Goal: Task Accomplishment & Management: Use online tool/utility

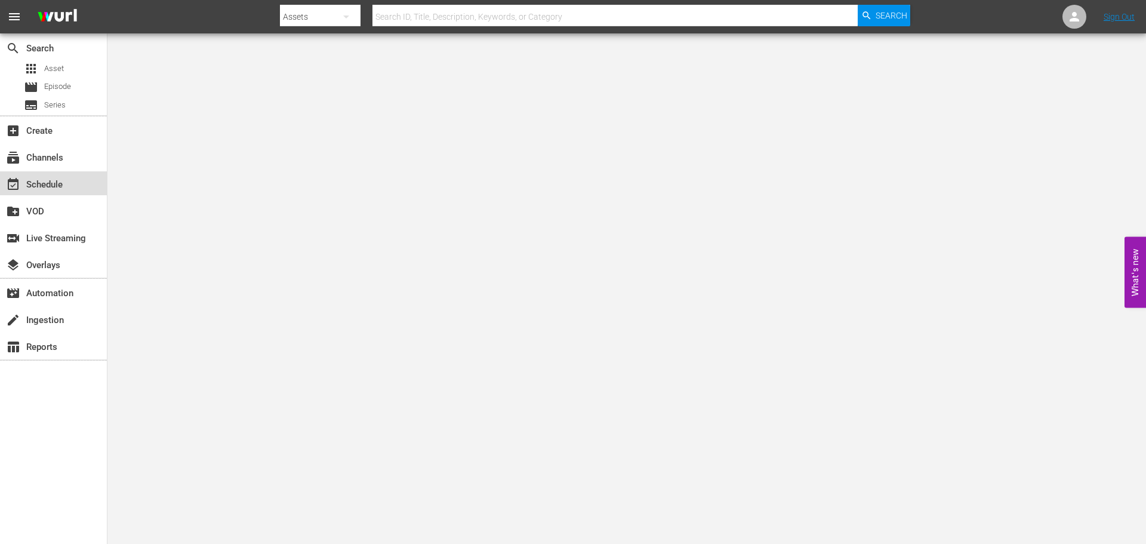
click at [52, 186] on div "event_available Schedule" at bounding box center [33, 182] width 67 height 11
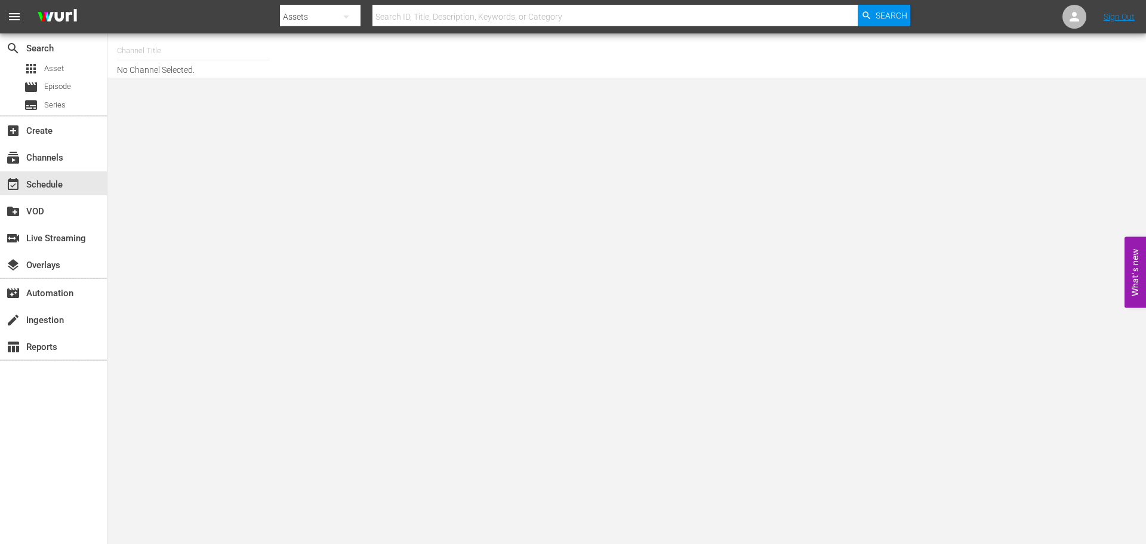
click at [150, 50] on input "text" at bounding box center [193, 50] width 153 height 29
click at [190, 58] on input "shudd" at bounding box center [193, 50] width 153 height 29
click at [170, 48] on input "shudd" at bounding box center [193, 50] width 153 height 29
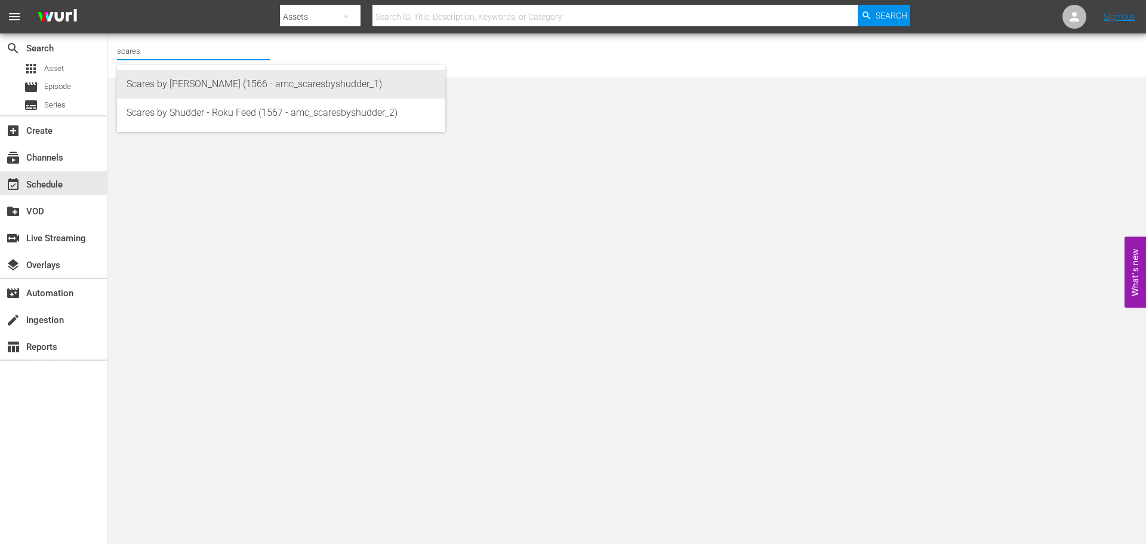
click at [187, 82] on div "Scares by [PERSON_NAME] (1566 - amc_scaresbyshudder_1)" at bounding box center [281, 84] width 309 height 29
type input "Scares by [PERSON_NAME] (1566 - amc_scaresbyshudder_1)"
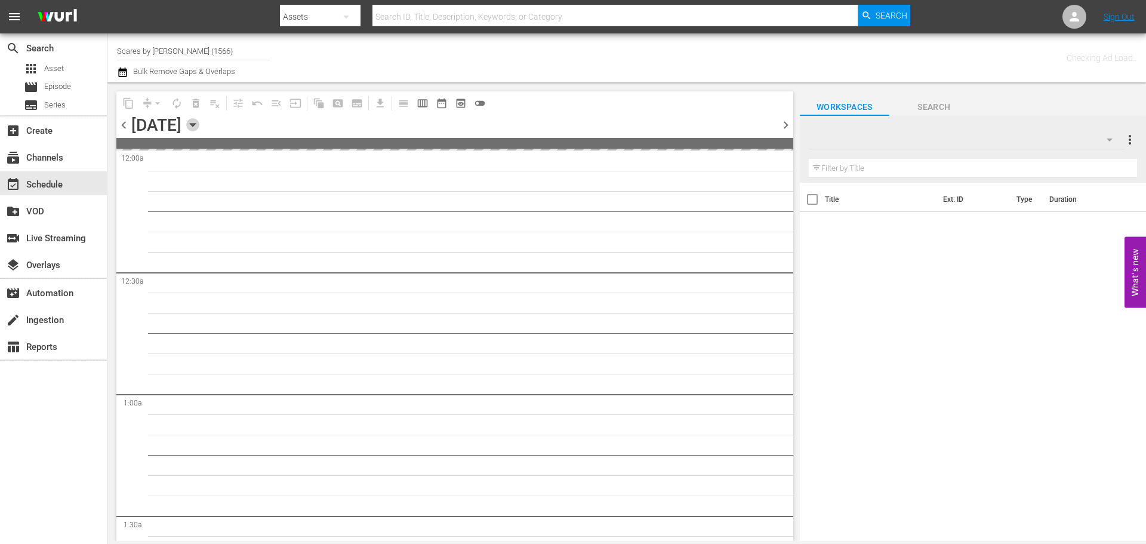
click at [199, 126] on icon "button" at bounding box center [192, 124] width 13 height 13
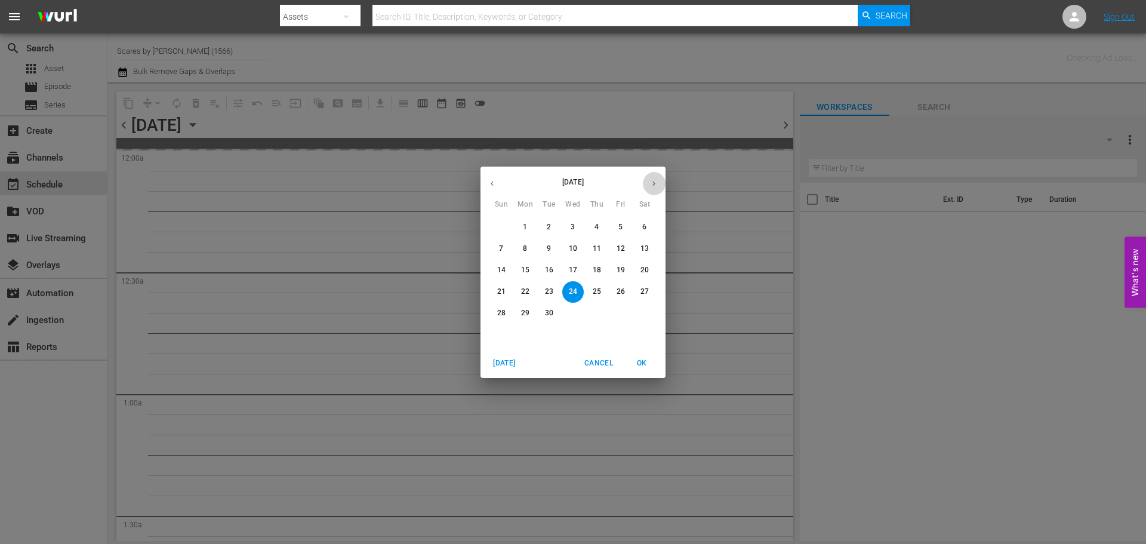
click at [652, 184] on icon "button" at bounding box center [653, 183] width 9 height 9
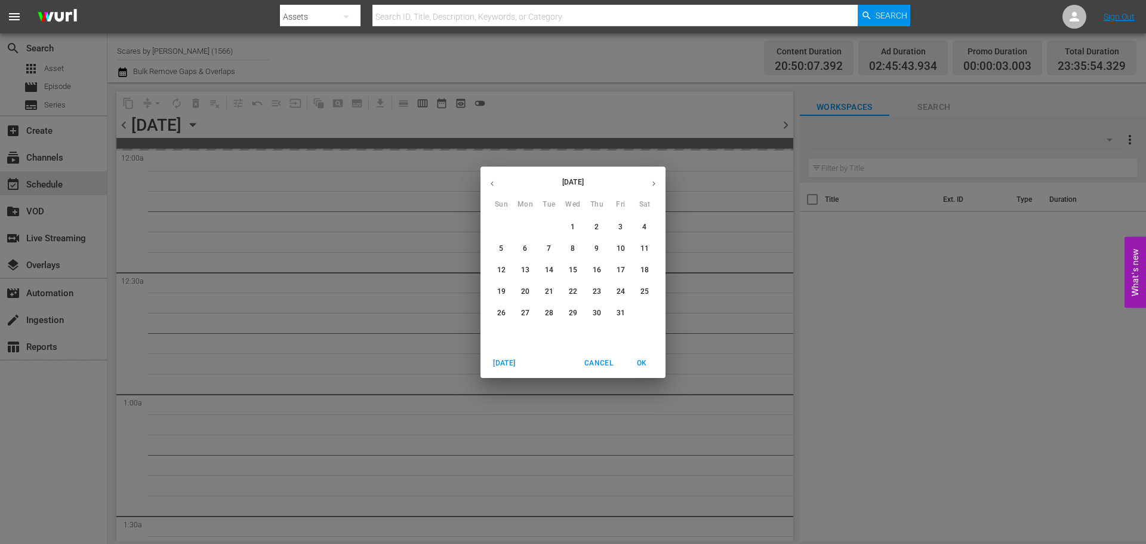
click at [597, 310] on p "30" at bounding box center [597, 313] width 8 height 10
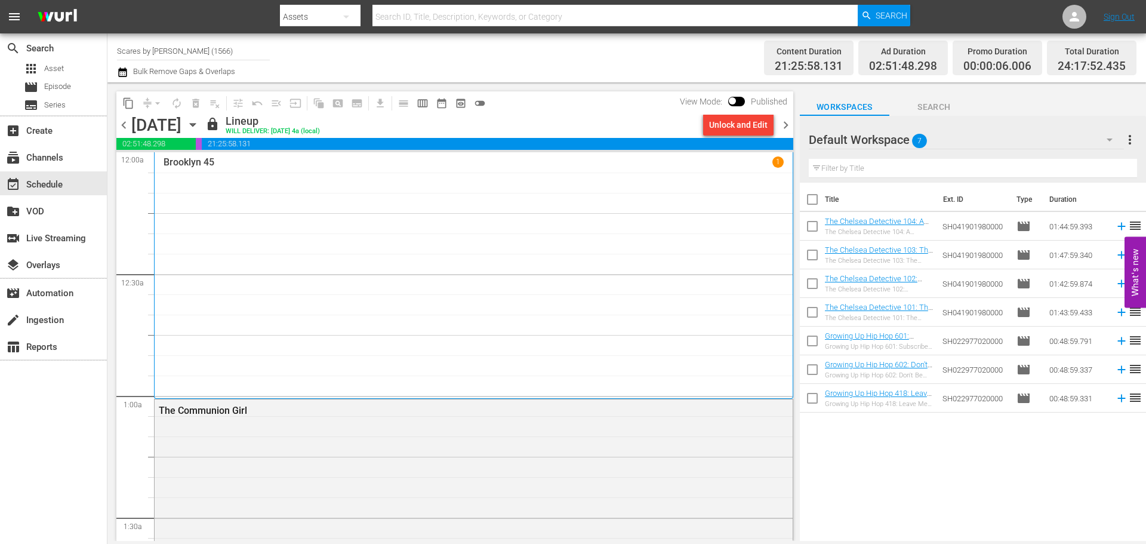
click at [122, 122] on span "chevron_left" at bounding box center [123, 125] width 15 height 15
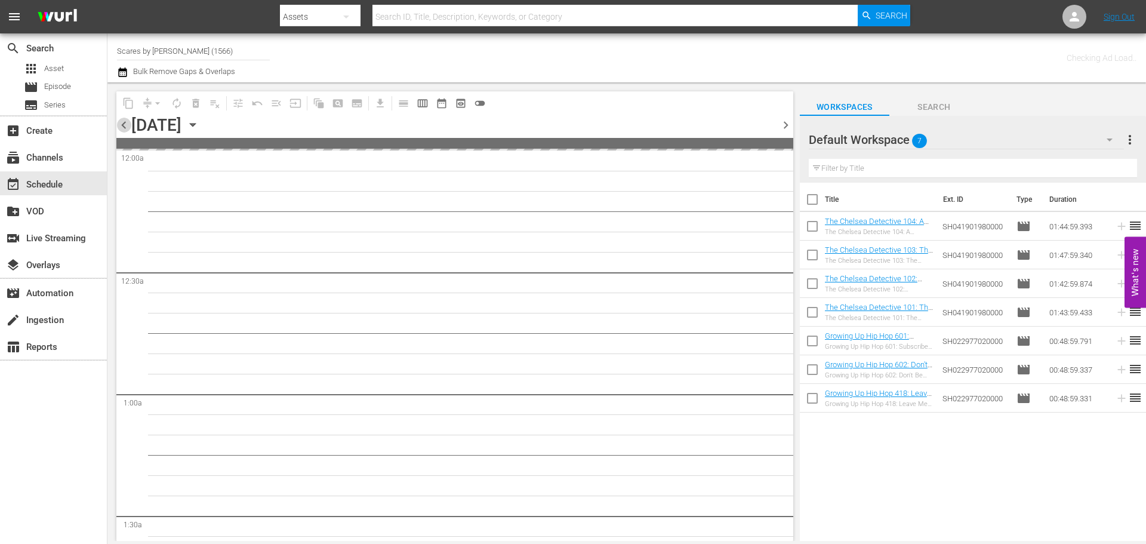
click at [122, 122] on span "chevron_left" at bounding box center [123, 125] width 15 height 15
click at [199, 125] on icon "button" at bounding box center [192, 124] width 13 height 13
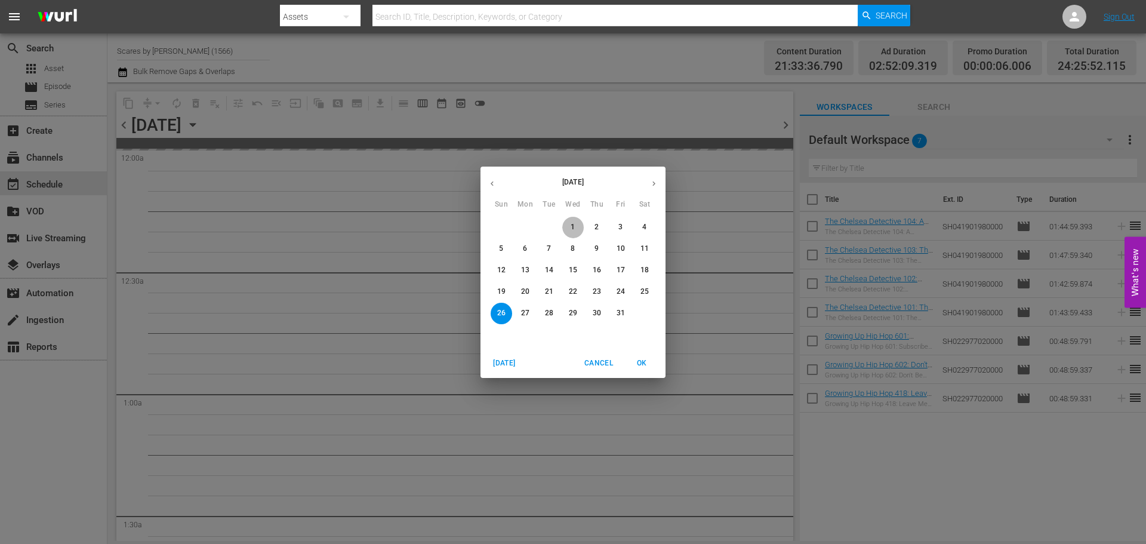
click at [569, 218] on button "1" at bounding box center [572, 227] width 21 height 21
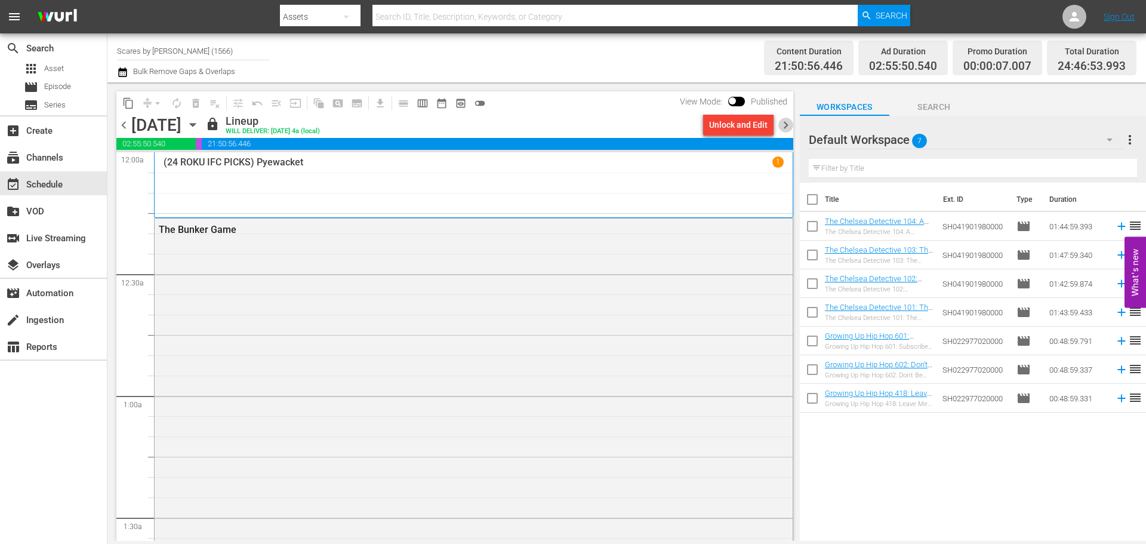
click at [785, 125] on span "chevron_right" at bounding box center [785, 125] width 15 height 15
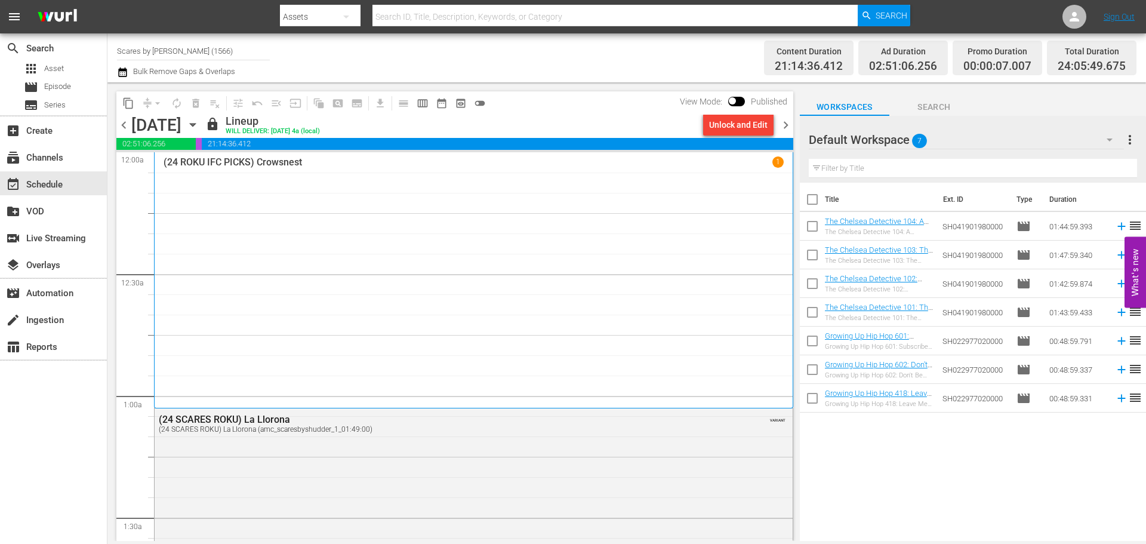
click at [788, 127] on span "chevron_right" at bounding box center [785, 125] width 15 height 15
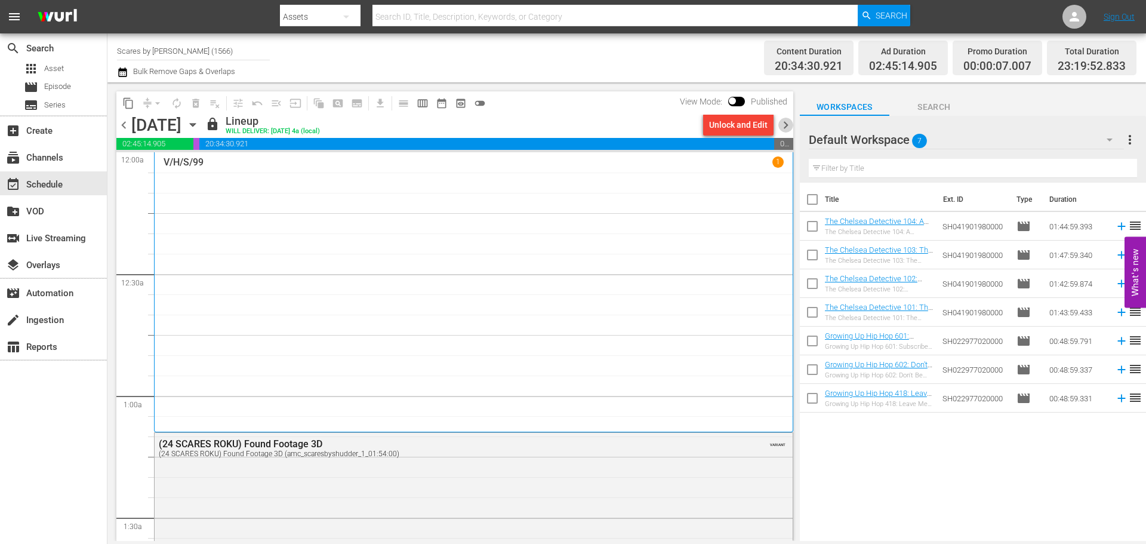
click at [789, 128] on span "chevron_right" at bounding box center [785, 125] width 15 height 15
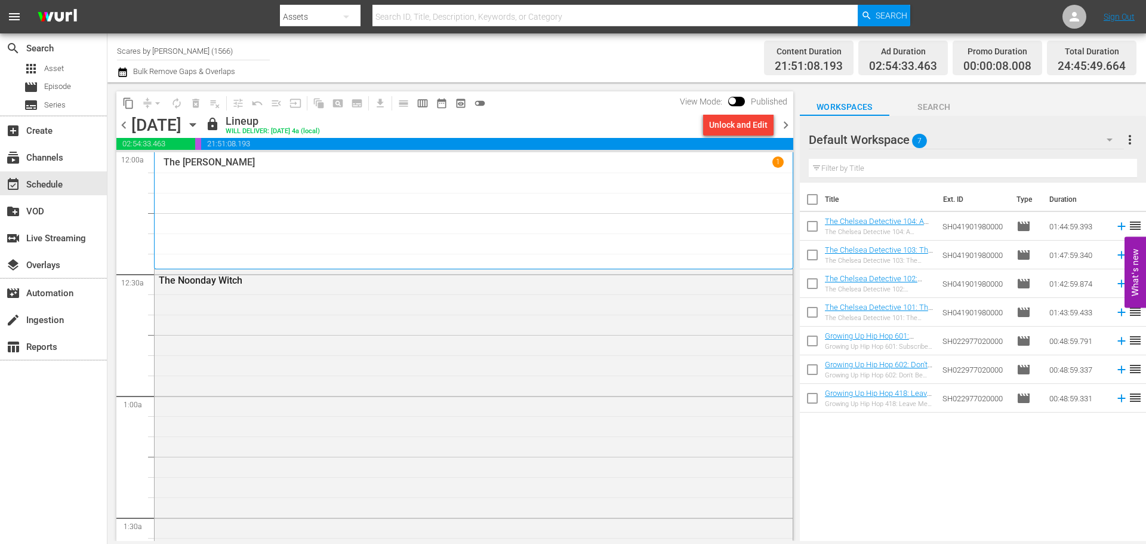
click at [783, 122] on span "chevron_right" at bounding box center [785, 125] width 15 height 15
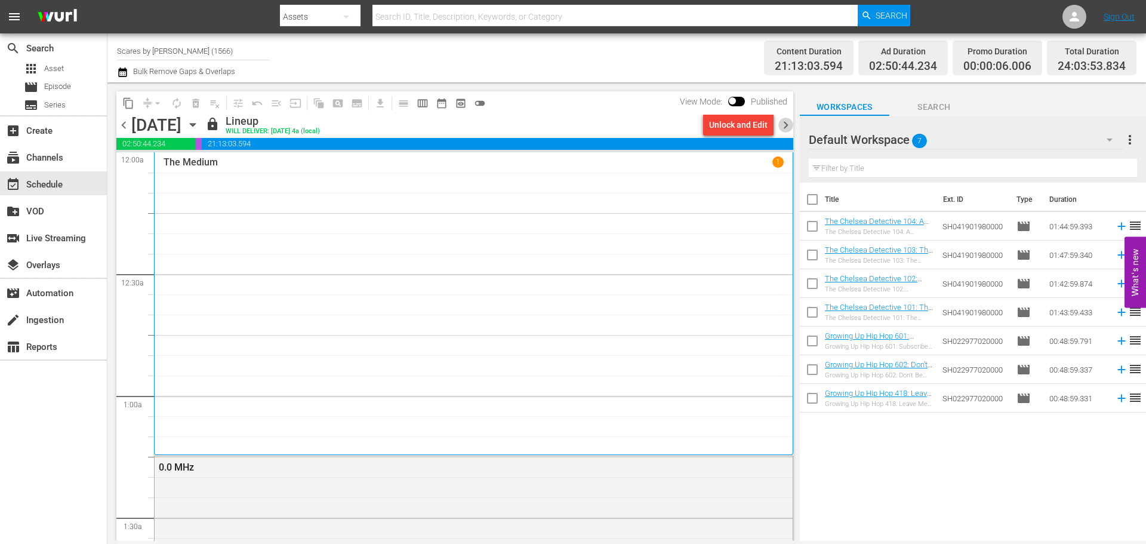
click at [788, 119] on span "chevron_right" at bounding box center [785, 125] width 15 height 15
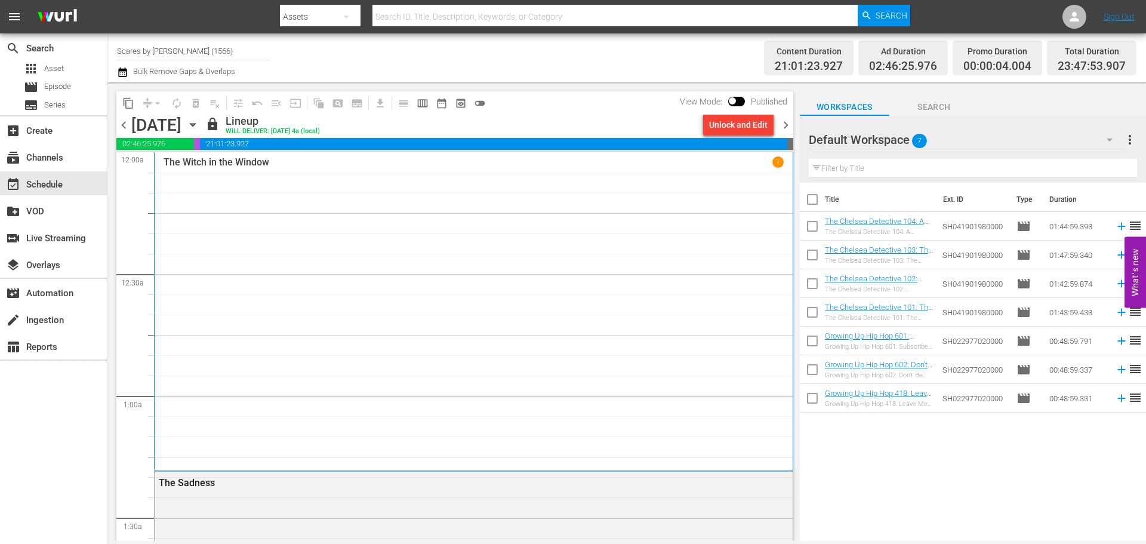
click at [786, 132] on span "chevron_right" at bounding box center [785, 125] width 15 height 15
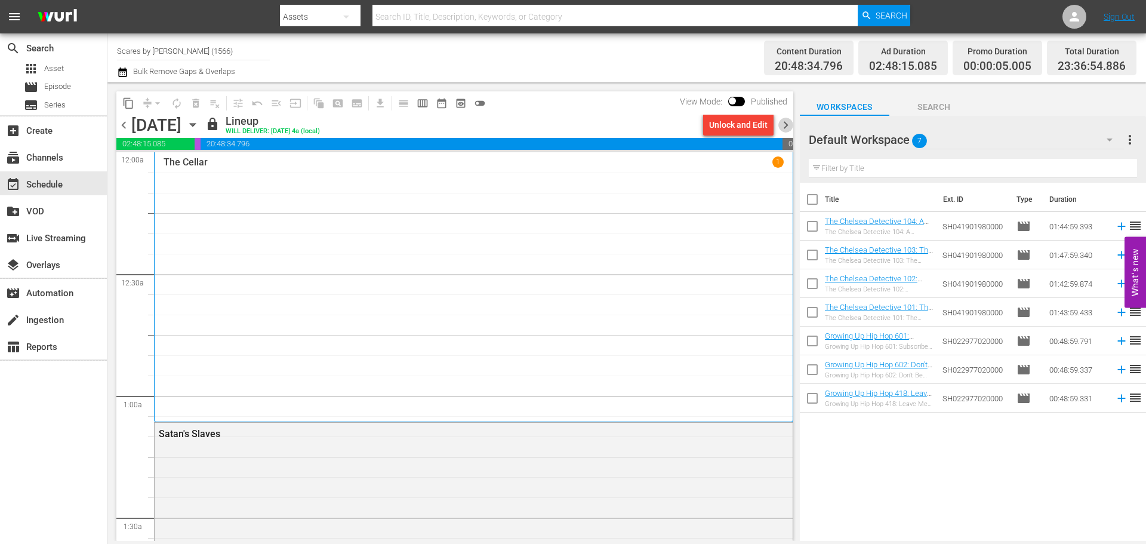
click at [787, 126] on span "chevron_right" at bounding box center [785, 125] width 15 height 15
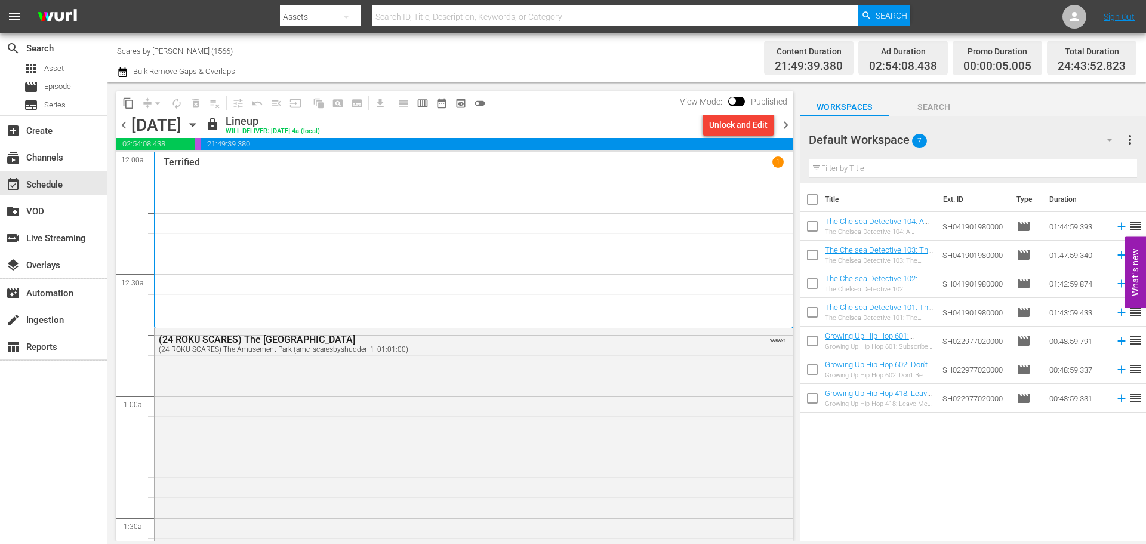
click at [782, 125] on span "chevron_right" at bounding box center [785, 125] width 15 height 15
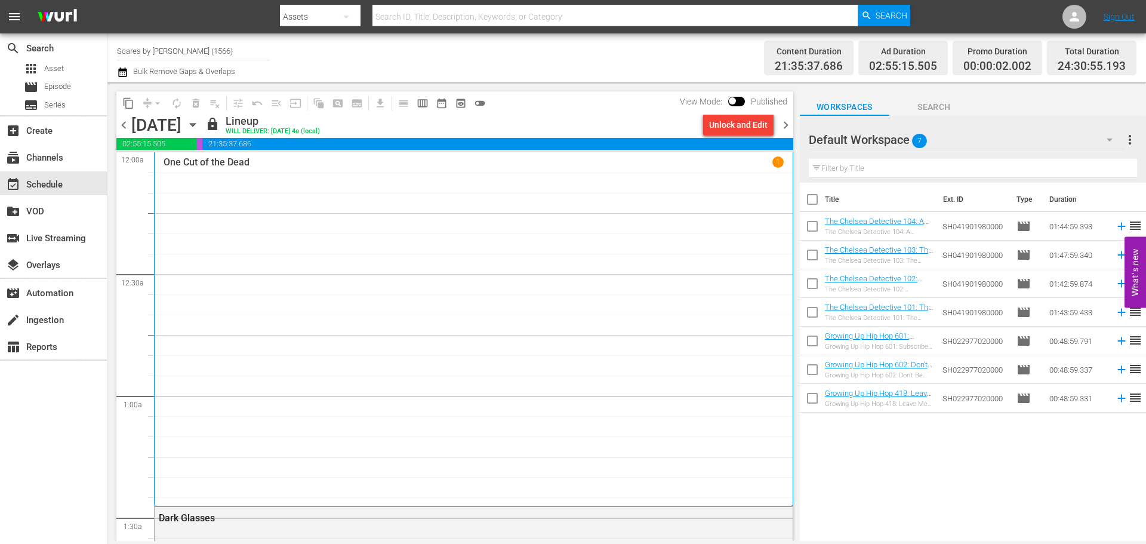
click at [789, 129] on span "chevron_right" at bounding box center [785, 125] width 15 height 15
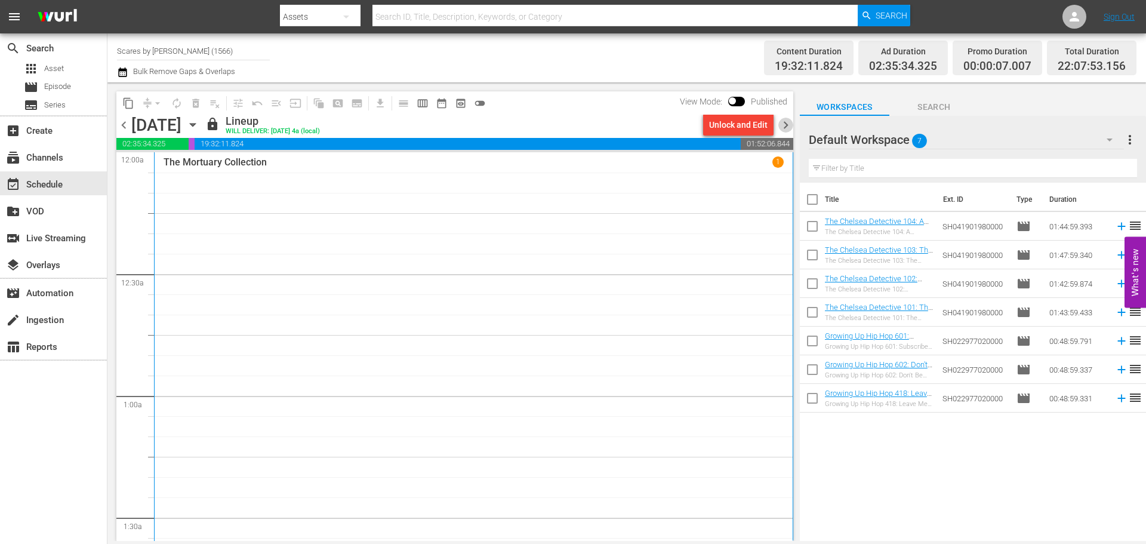
click at [789, 129] on span "chevron_right" at bounding box center [785, 125] width 15 height 15
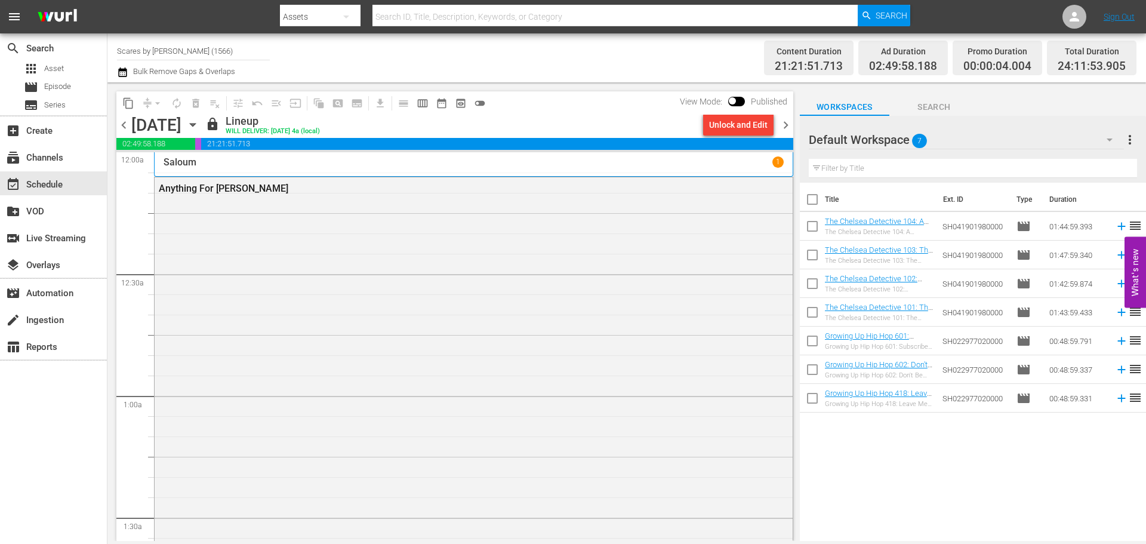
click at [789, 129] on span "chevron_right" at bounding box center [785, 125] width 15 height 15
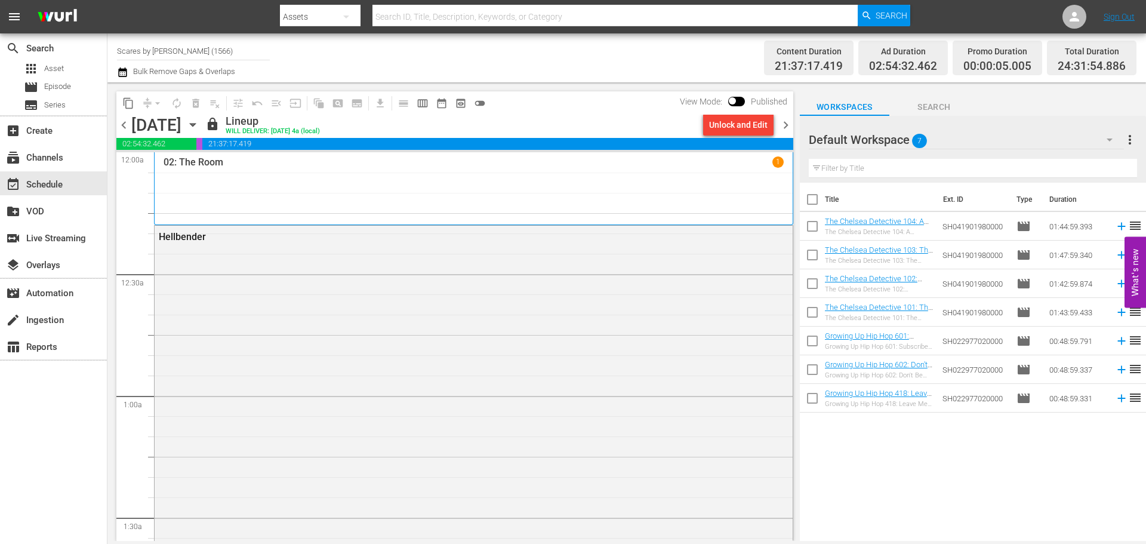
click at [789, 129] on span "chevron_right" at bounding box center [785, 125] width 15 height 15
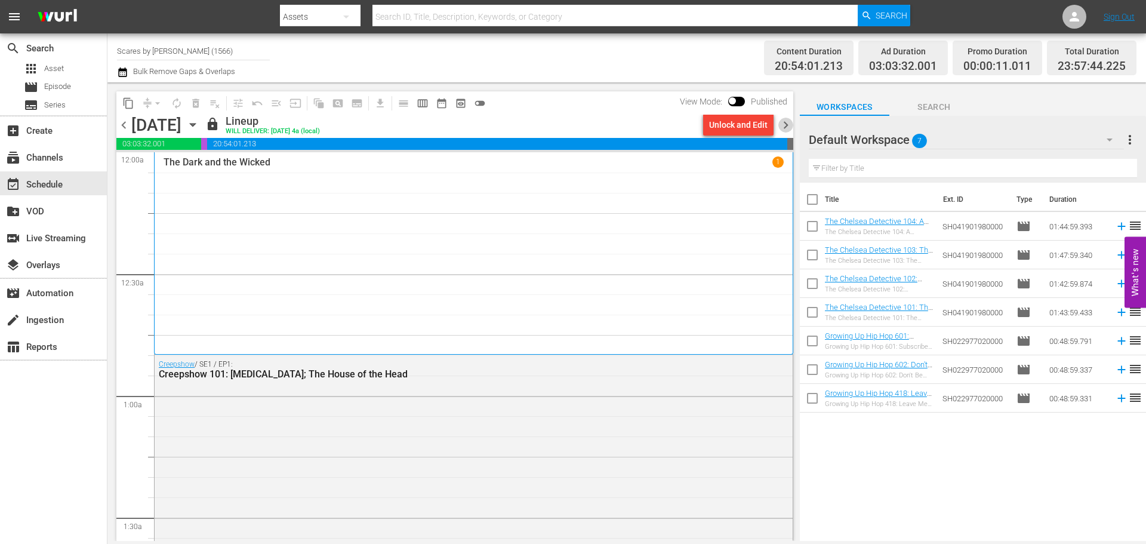
click at [789, 129] on span "chevron_right" at bounding box center [785, 125] width 15 height 15
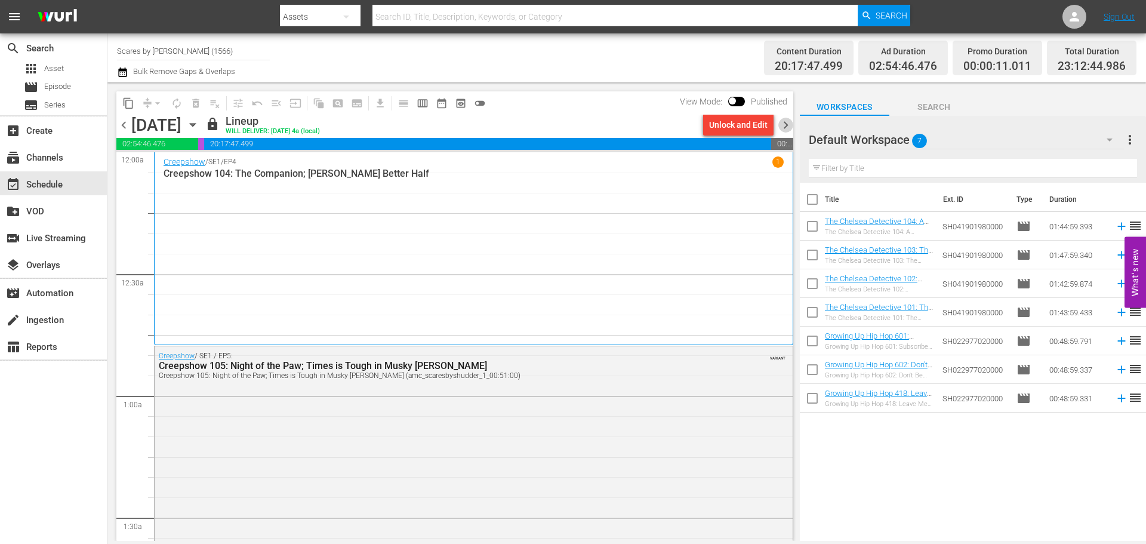
click at [789, 129] on span "chevron_right" at bounding box center [785, 125] width 15 height 15
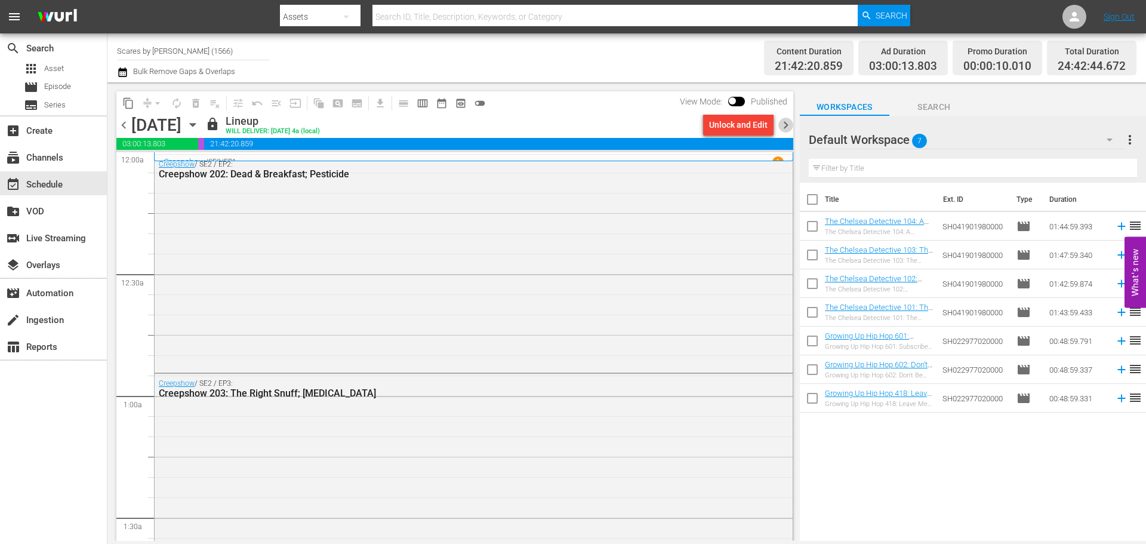
click at [788, 131] on span "chevron_right" at bounding box center [785, 125] width 15 height 15
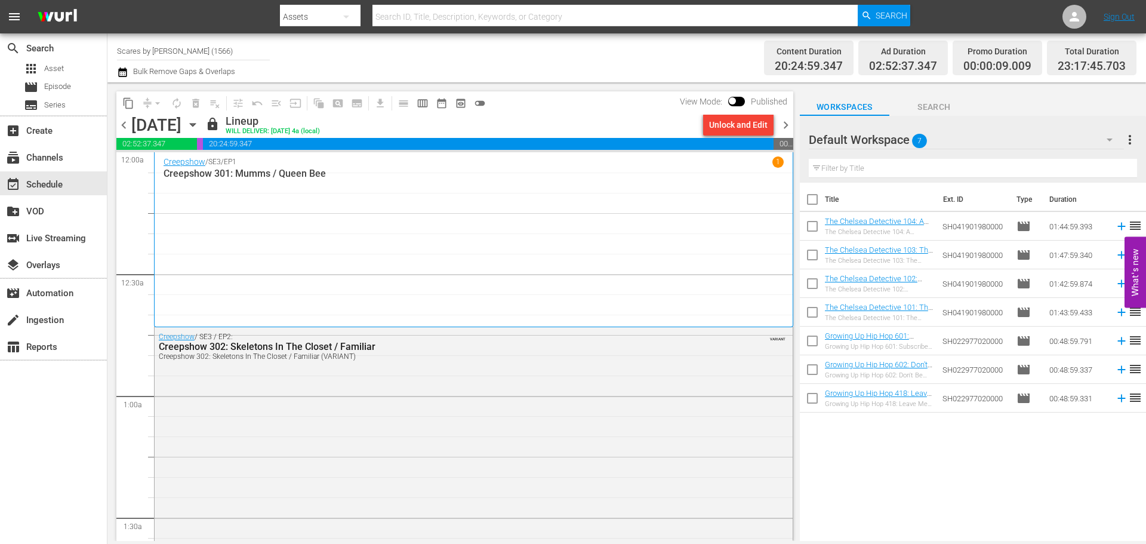
click at [791, 125] on span "chevron_right" at bounding box center [785, 125] width 15 height 15
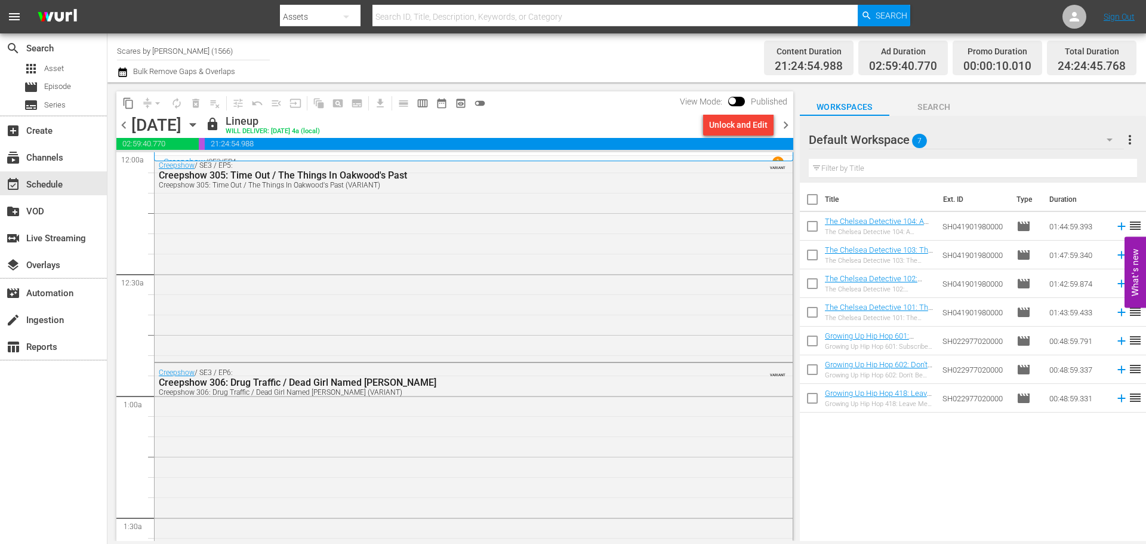
click at [787, 124] on span "chevron_right" at bounding box center [785, 125] width 15 height 15
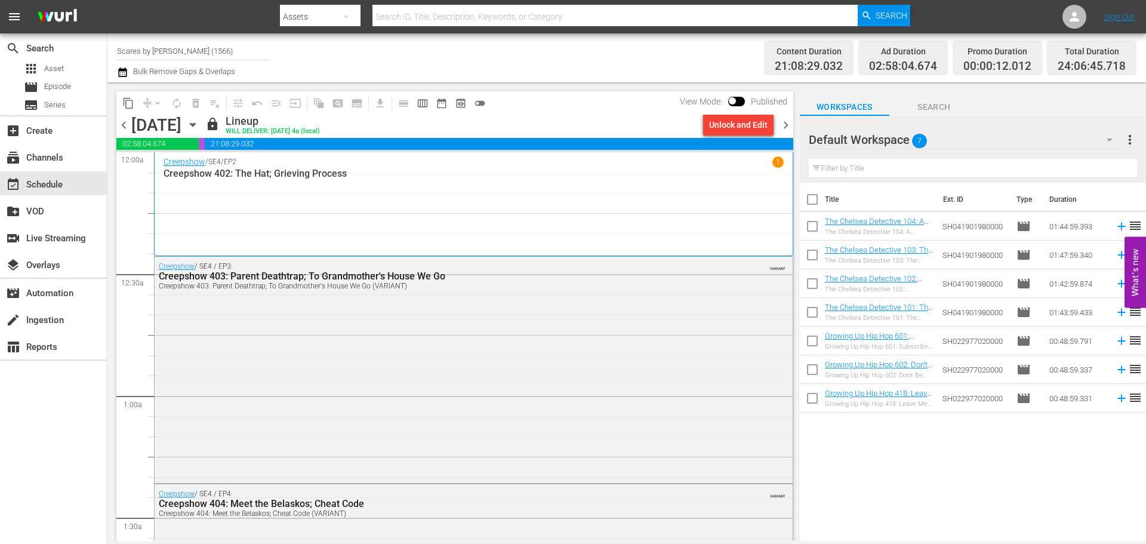
click at [784, 122] on span "chevron_right" at bounding box center [785, 125] width 15 height 15
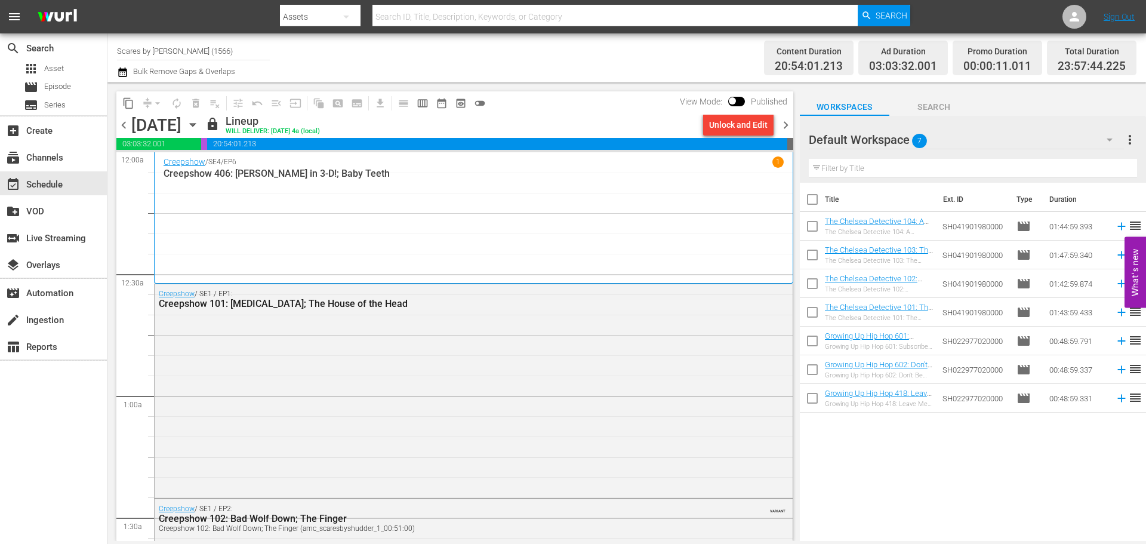
click at [788, 124] on span "chevron_right" at bounding box center [785, 125] width 15 height 15
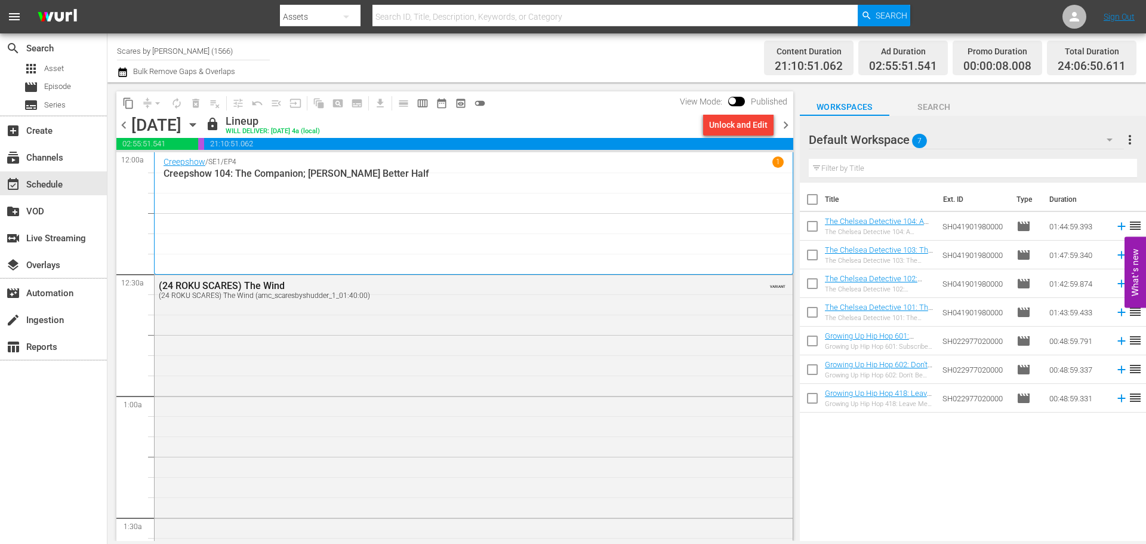
click at [788, 124] on span "chevron_right" at bounding box center [785, 125] width 15 height 15
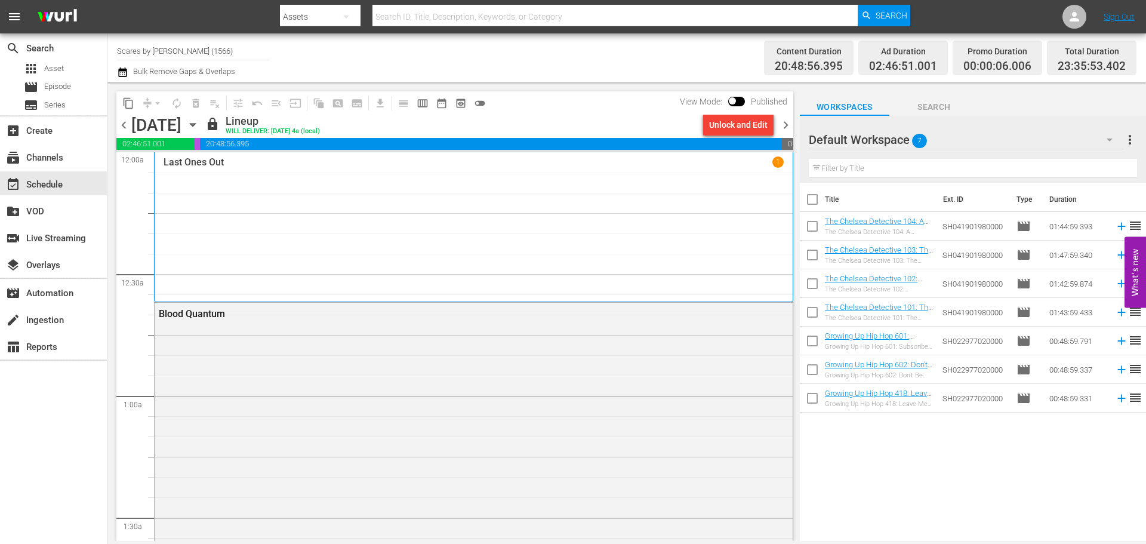
click at [788, 124] on span "chevron_right" at bounding box center [785, 125] width 15 height 15
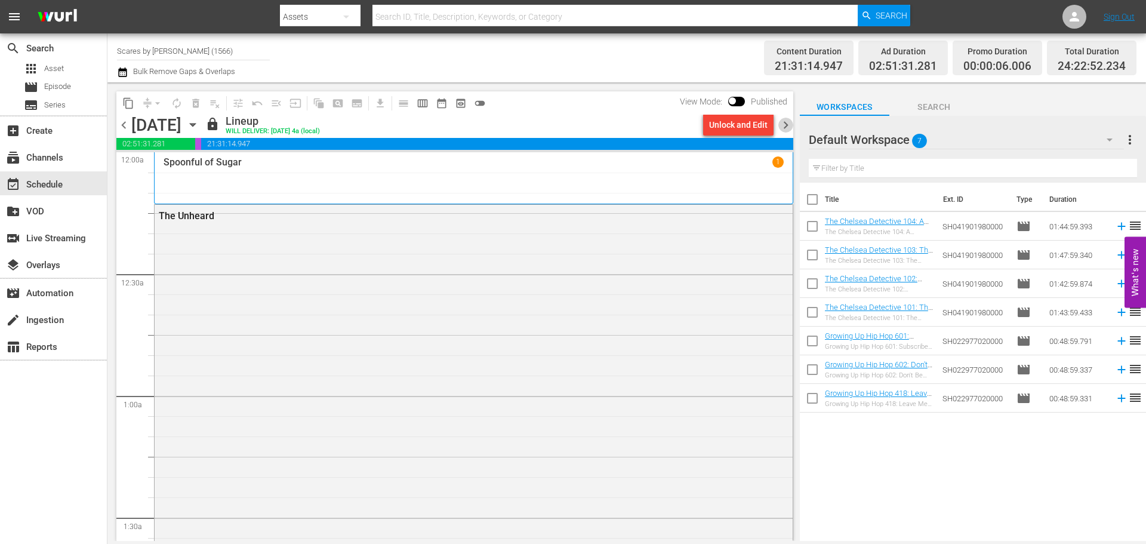
click at [788, 124] on span "chevron_right" at bounding box center [785, 125] width 15 height 15
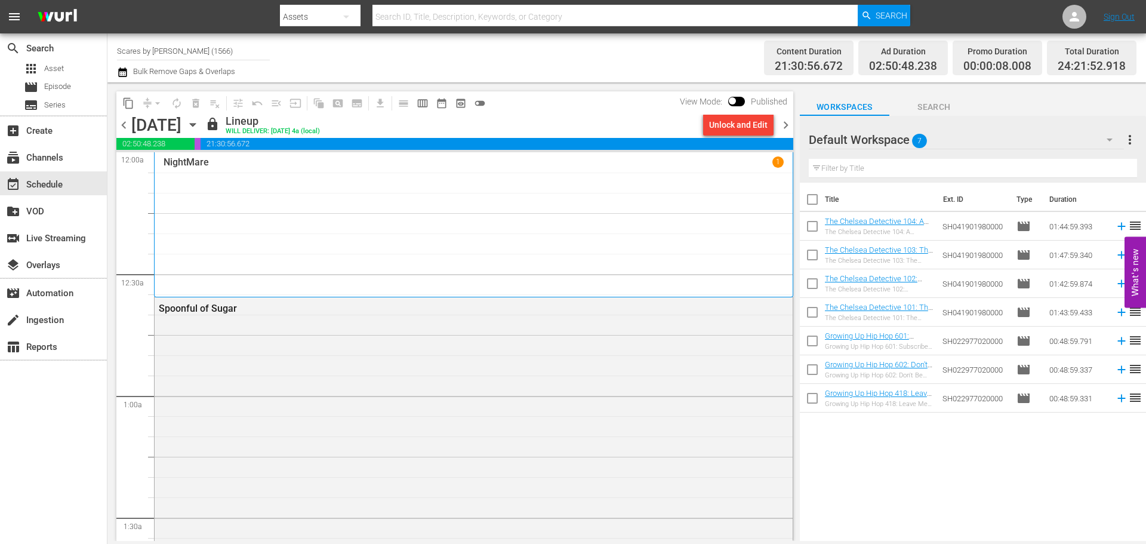
click at [788, 124] on span "chevron_right" at bounding box center [785, 125] width 15 height 15
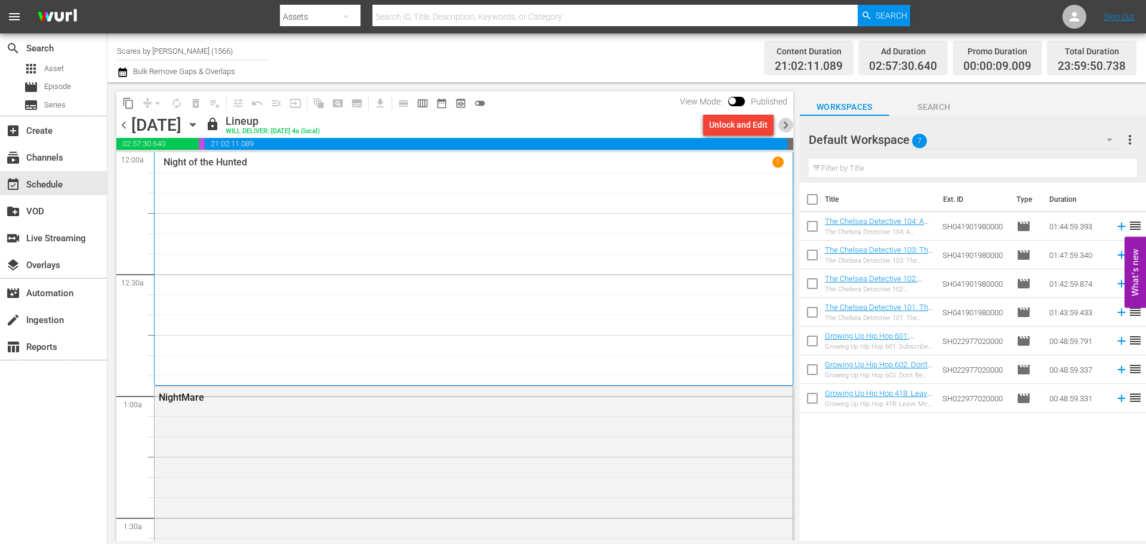
click at [788, 124] on span "chevron_right" at bounding box center [785, 125] width 15 height 15
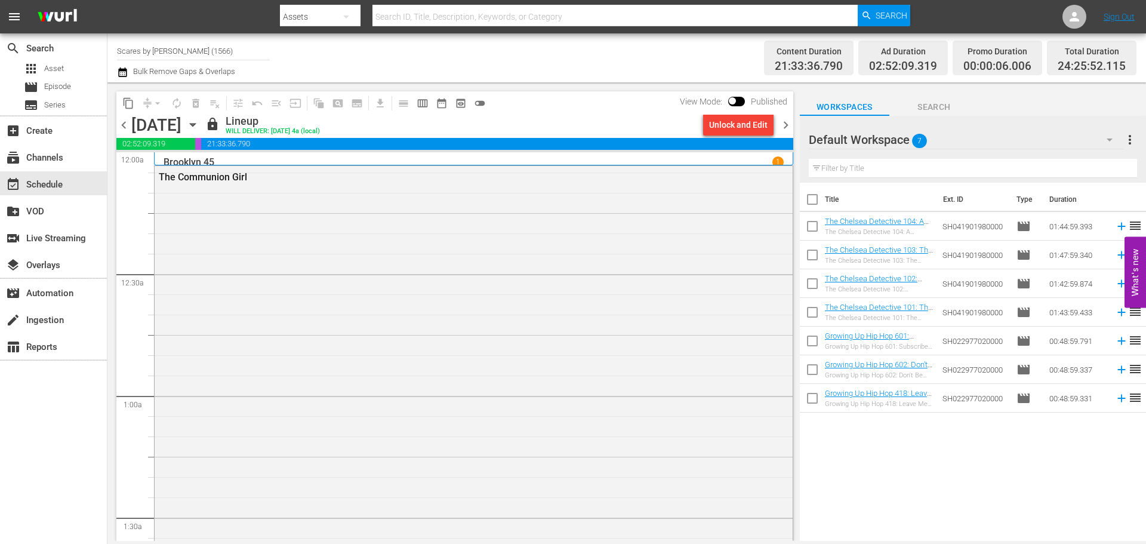
click at [788, 124] on span "chevron_right" at bounding box center [785, 125] width 15 height 15
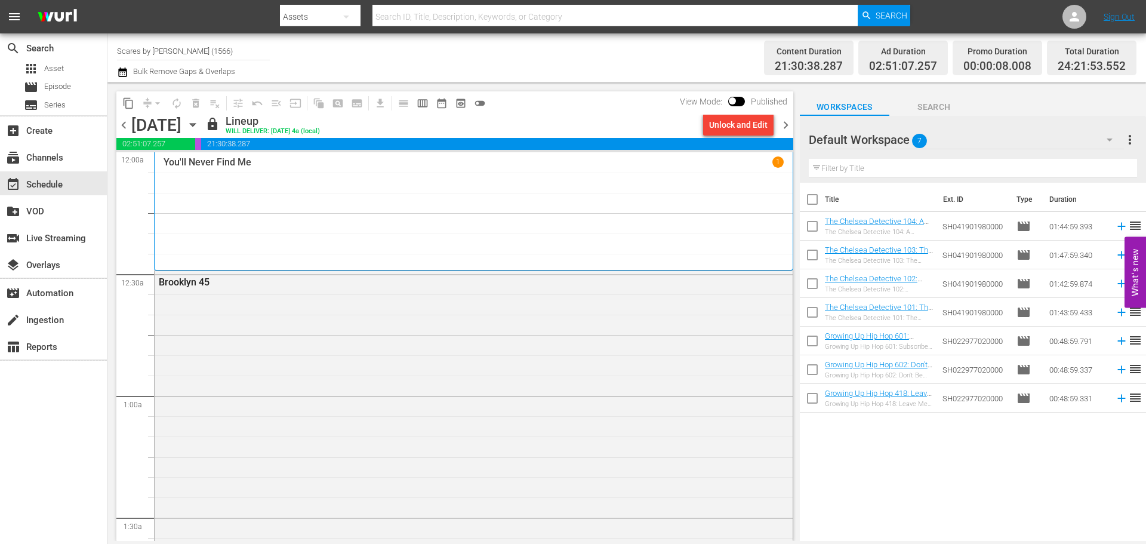
click at [788, 124] on span "chevron_right" at bounding box center [785, 125] width 15 height 15
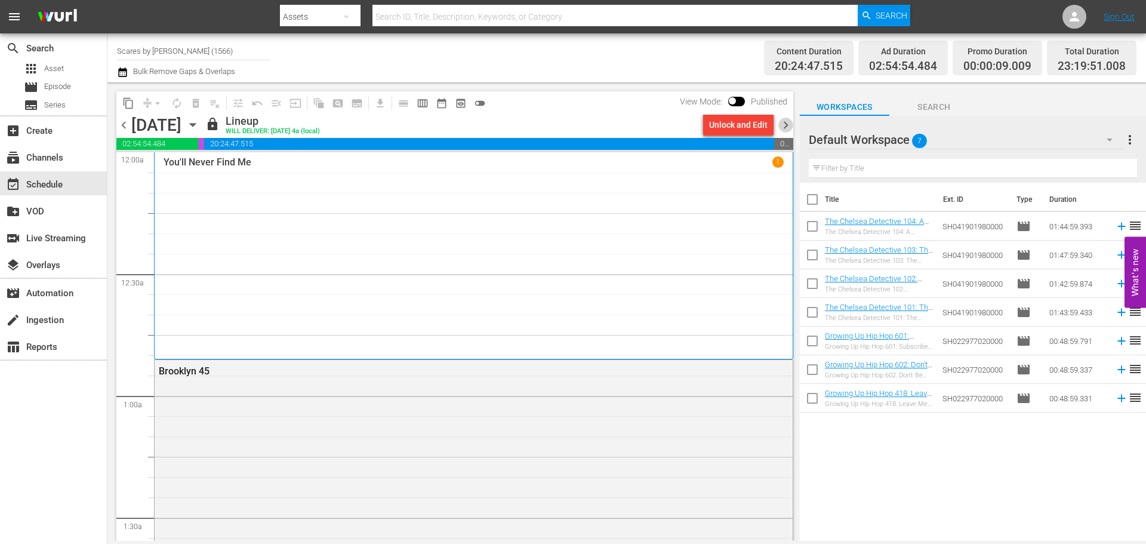
click at [788, 124] on span "chevron_right" at bounding box center [785, 125] width 15 height 15
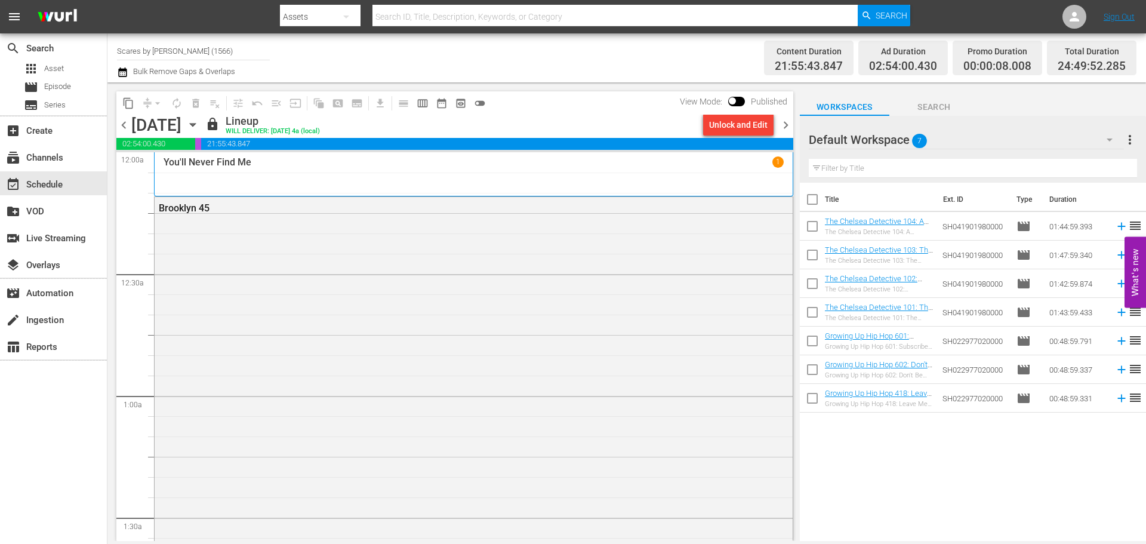
click at [788, 124] on span "chevron_right" at bounding box center [785, 125] width 15 height 15
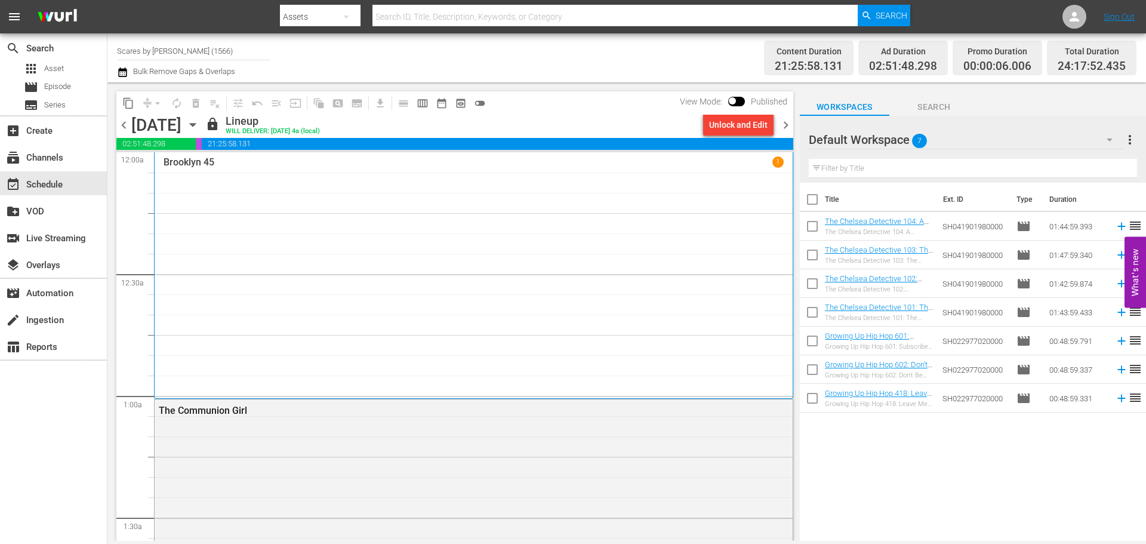
click at [788, 124] on span "chevron_right" at bounding box center [785, 125] width 15 height 15
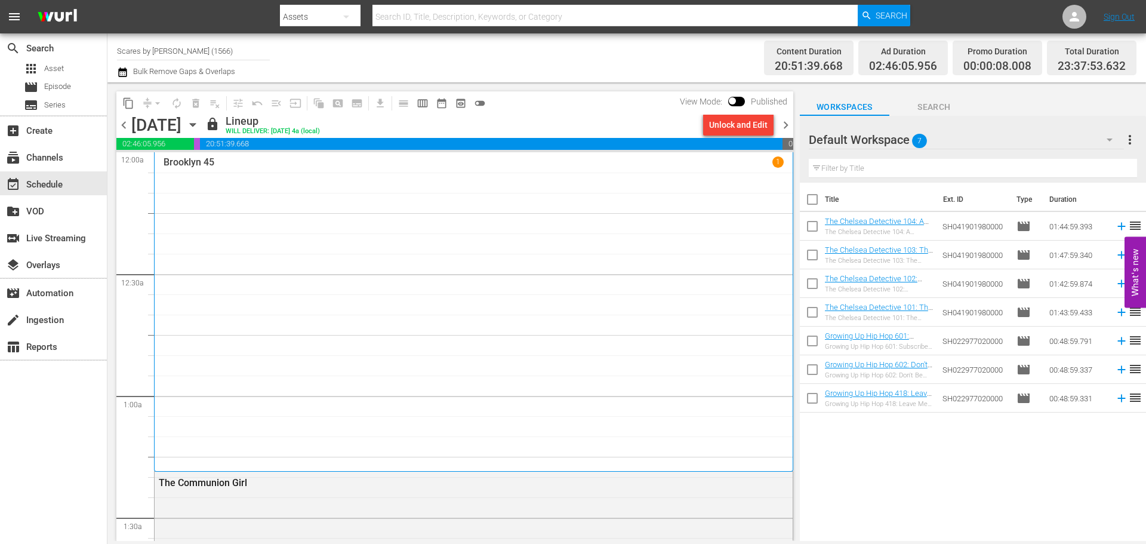
click at [788, 124] on span "chevron_right" at bounding box center [785, 125] width 15 height 15
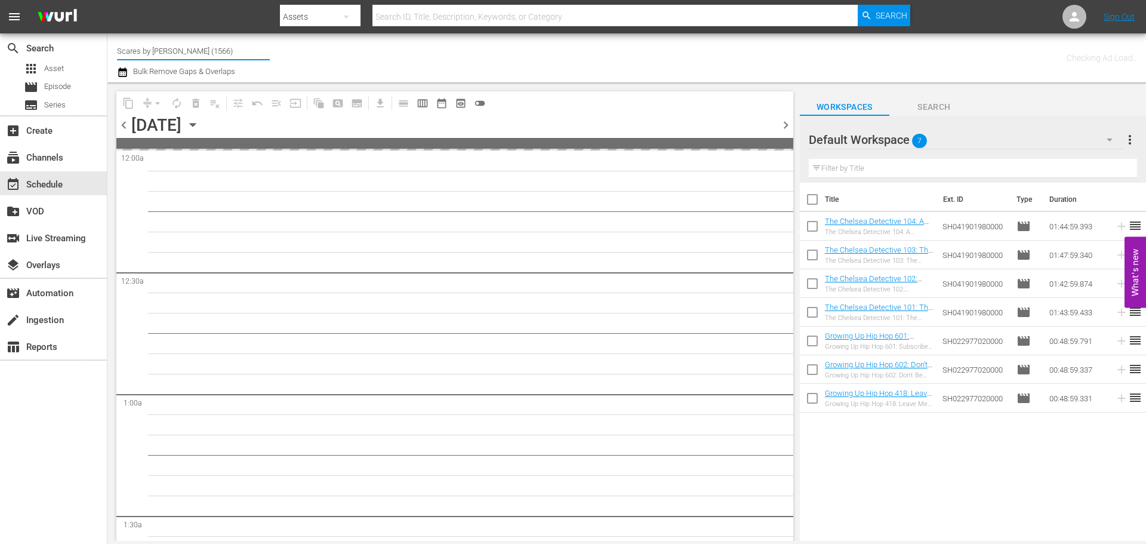
click at [186, 51] on input "Scares by [PERSON_NAME] (1566)" at bounding box center [193, 50] width 153 height 29
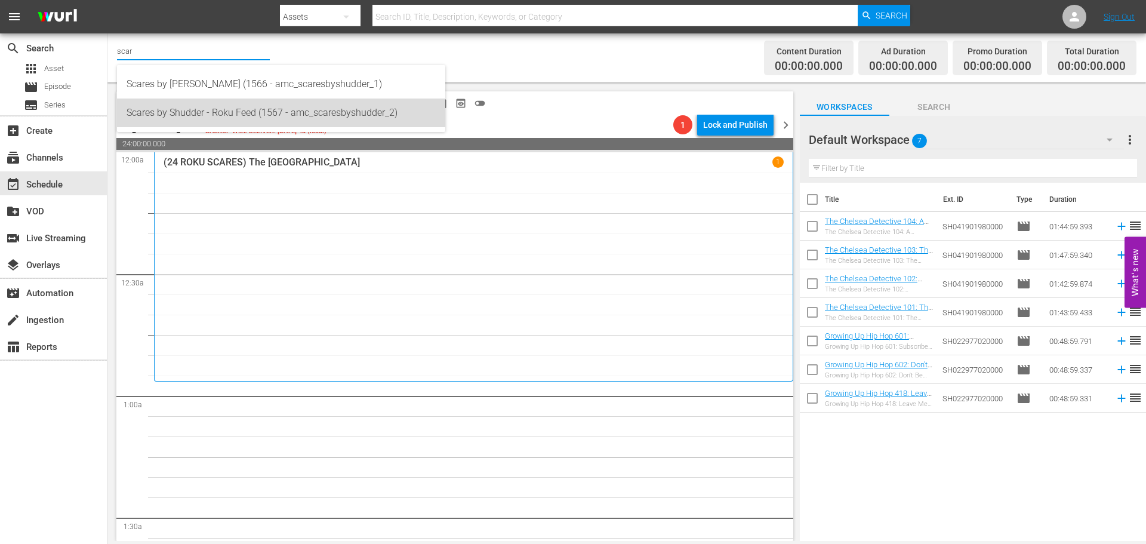
click at [198, 105] on div "Scares by Shudder - Roku Feed (1567 - amc_scaresbyshudder_2)" at bounding box center [281, 112] width 309 height 29
type input "Scares by Shudder - Roku Feed (1567 - amc_scaresbyshudder_2)"
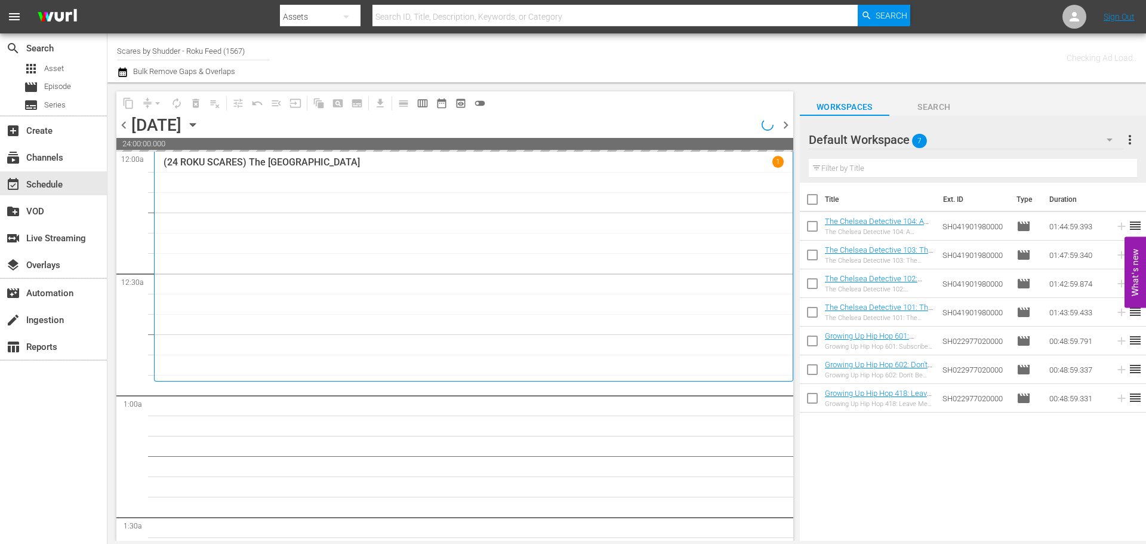
click at [195, 124] on icon "button" at bounding box center [192, 125] width 5 height 3
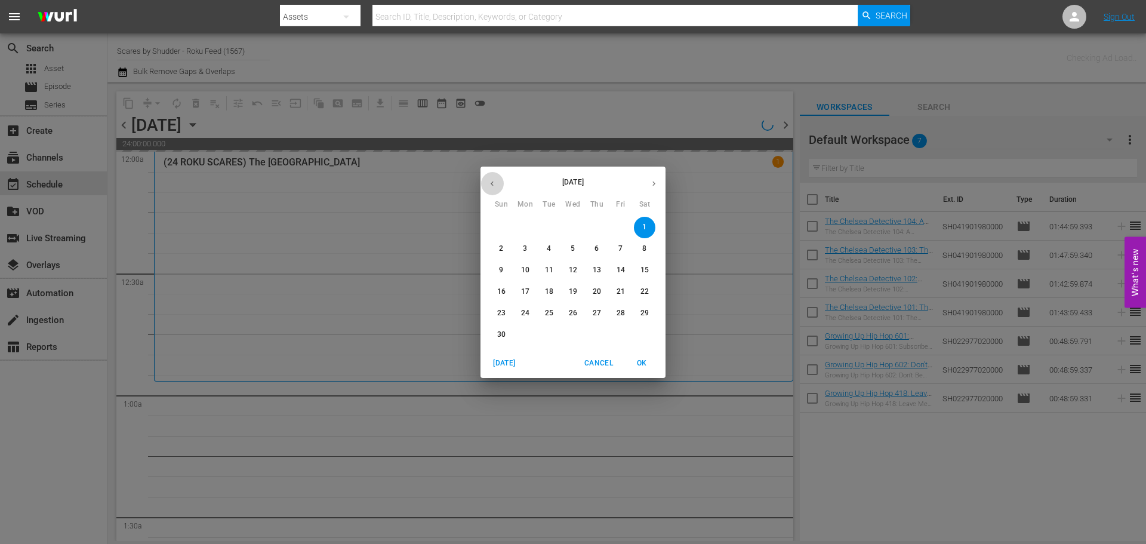
click at [490, 186] on icon "button" at bounding box center [492, 183] width 9 height 9
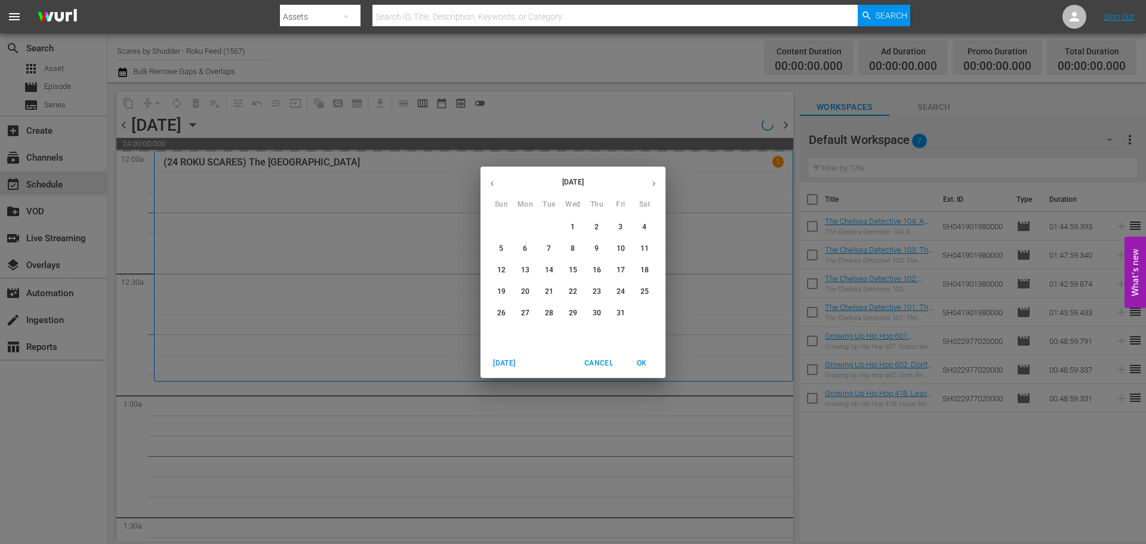
click at [493, 190] on button "button" at bounding box center [491, 183] width 23 height 23
click at [553, 309] on p "30" at bounding box center [549, 313] width 8 height 10
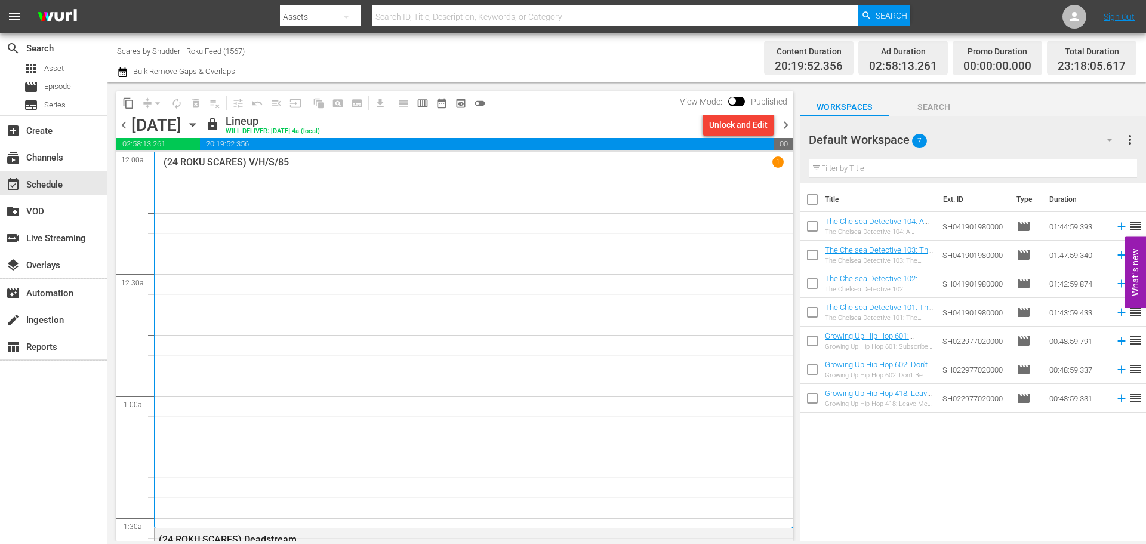
click at [784, 128] on span "chevron_right" at bounding box center [785, 125] width 15 height 15
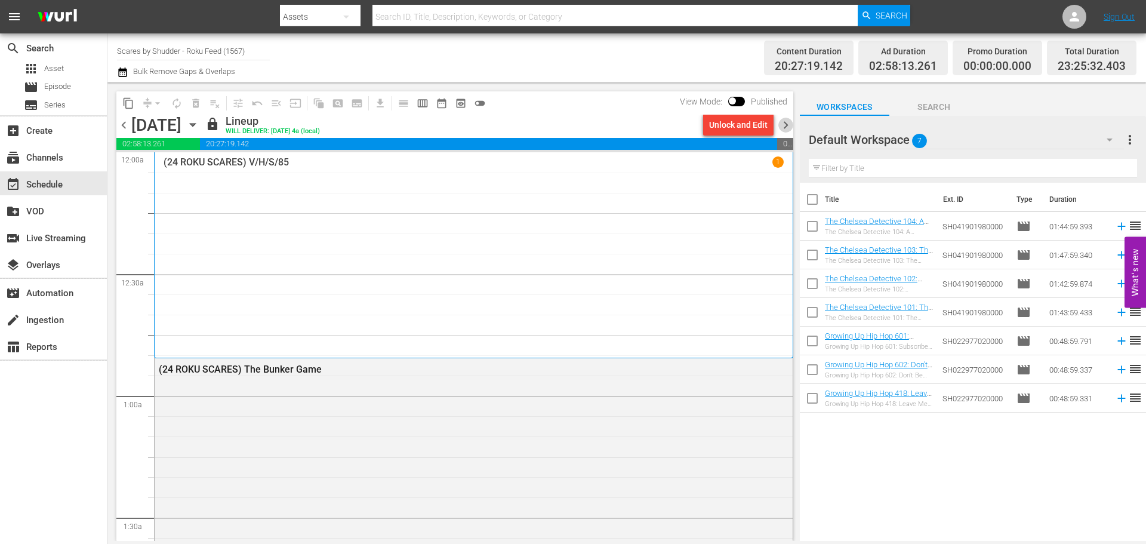
click at [784, 128] on span "chevron_right" at bounding box center [785, 125] width 15 height 15
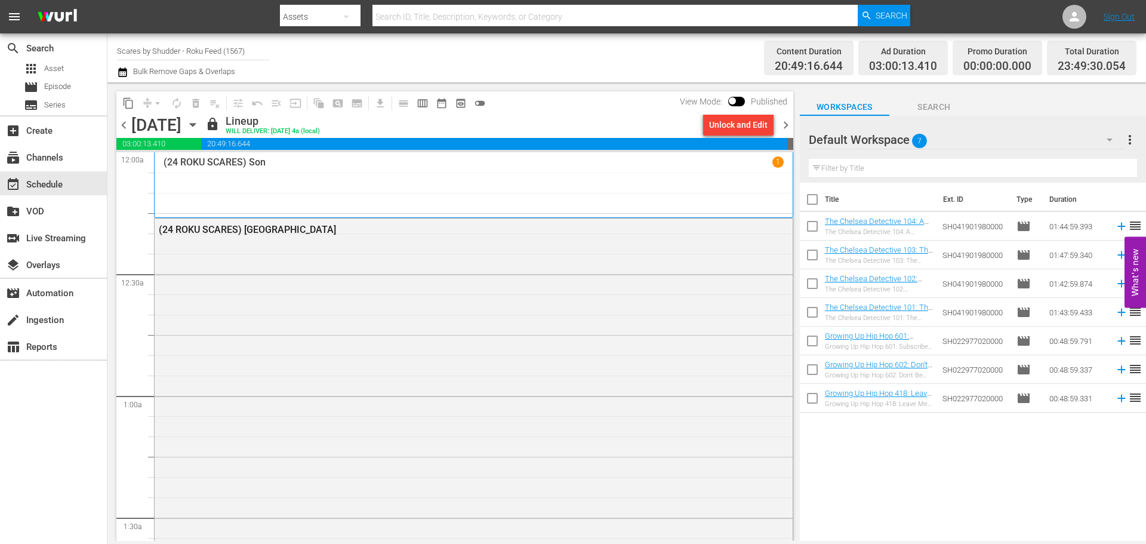
click at [787, 119] on span "chevron_right" at bounding box center [785, 125] width 15 height 15
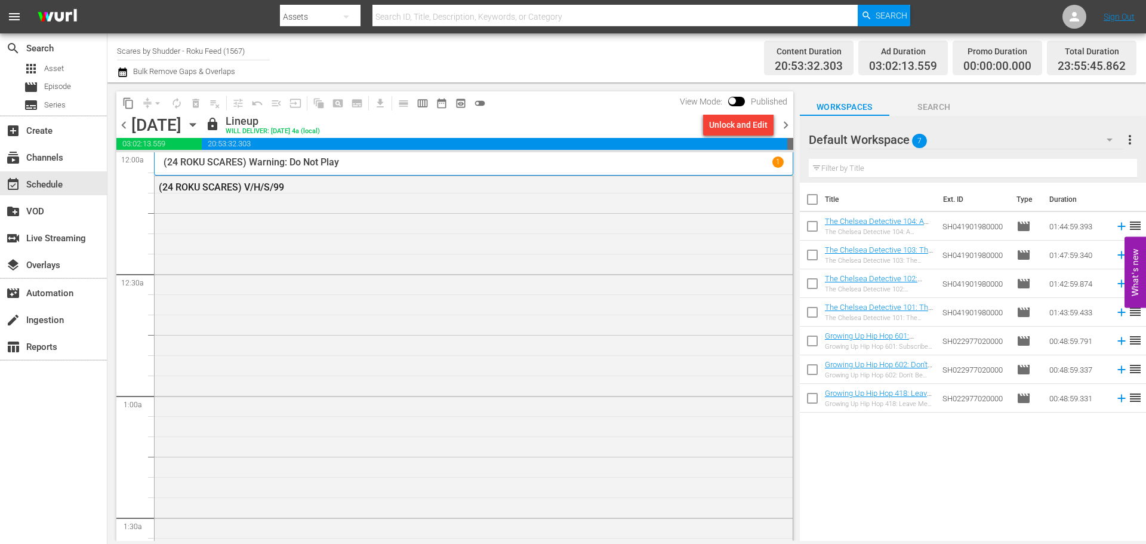
click at [787, 119] on span "chevron_right" at bounding box center [785, 125] width 15 height 15
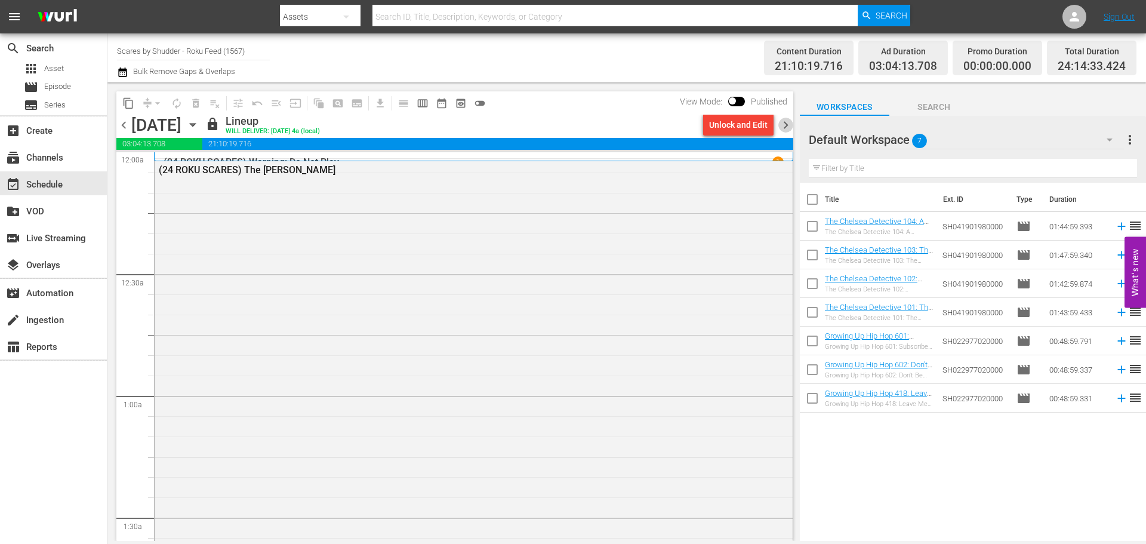
click at [787, 119] on span "chevron_right" at bounding box center [785, 125] width 15 height 15
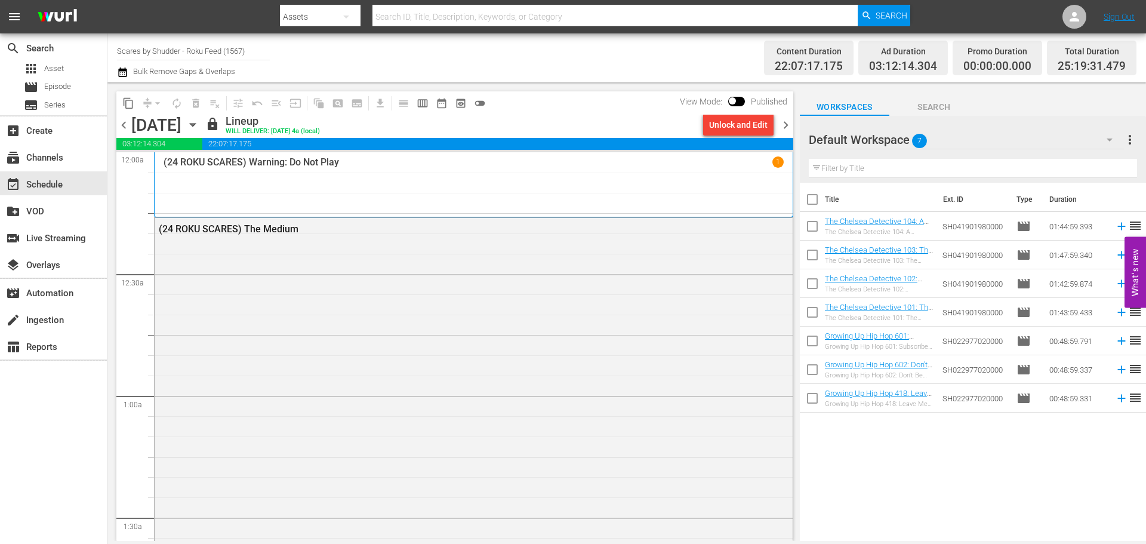
click at [787, 119] on span "chevron_right" at bounding box center [785, 125] width 15 height 15
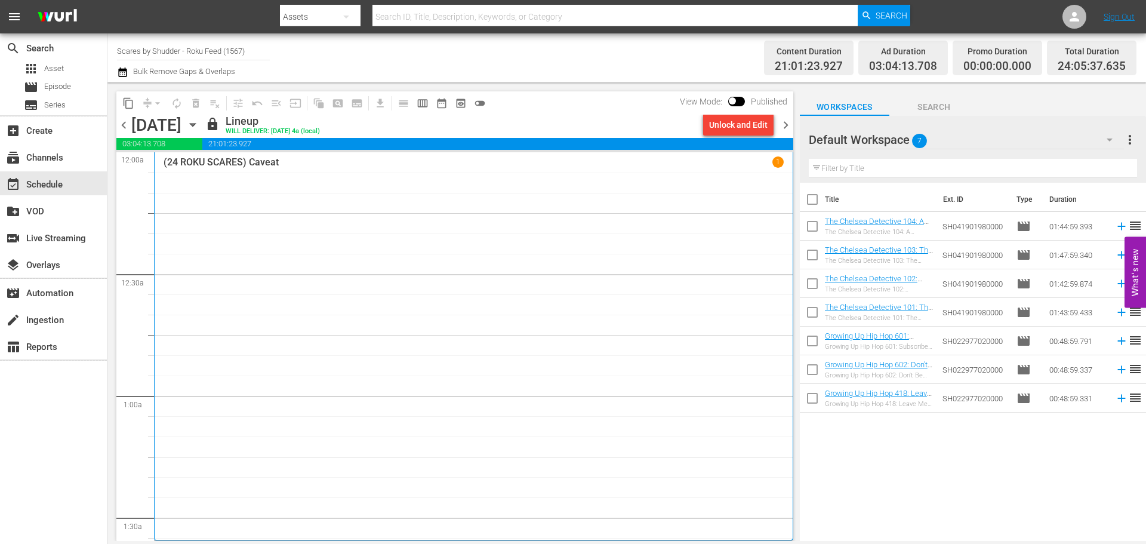
click at [787, 119] on span "chevron_right" at bounding box center [785, 125] width 15 height 15
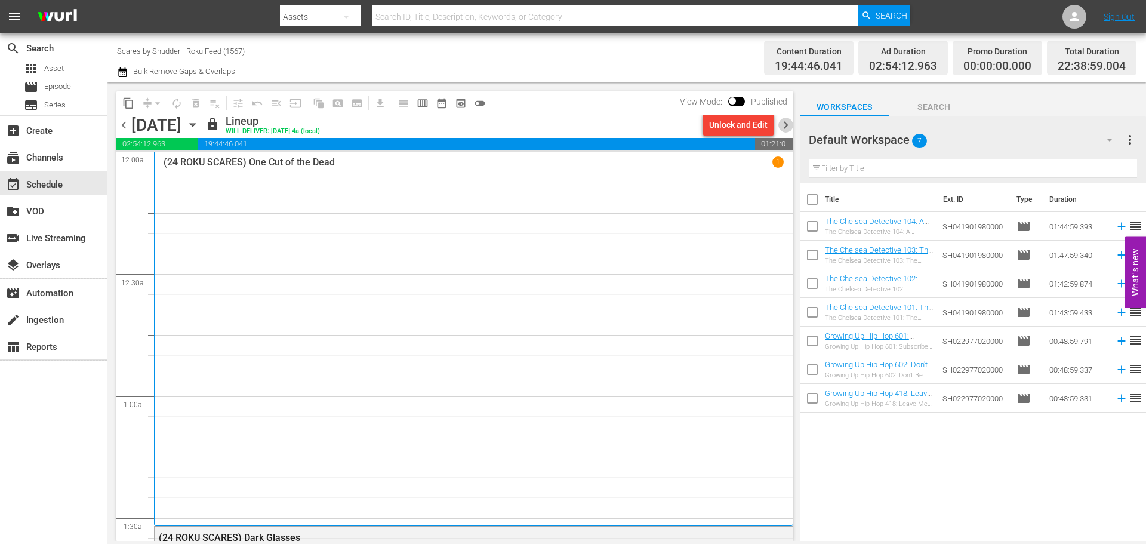
click at [787, 119] on span "chevron_right" at bounding box center [785, 125] width 15 height 15
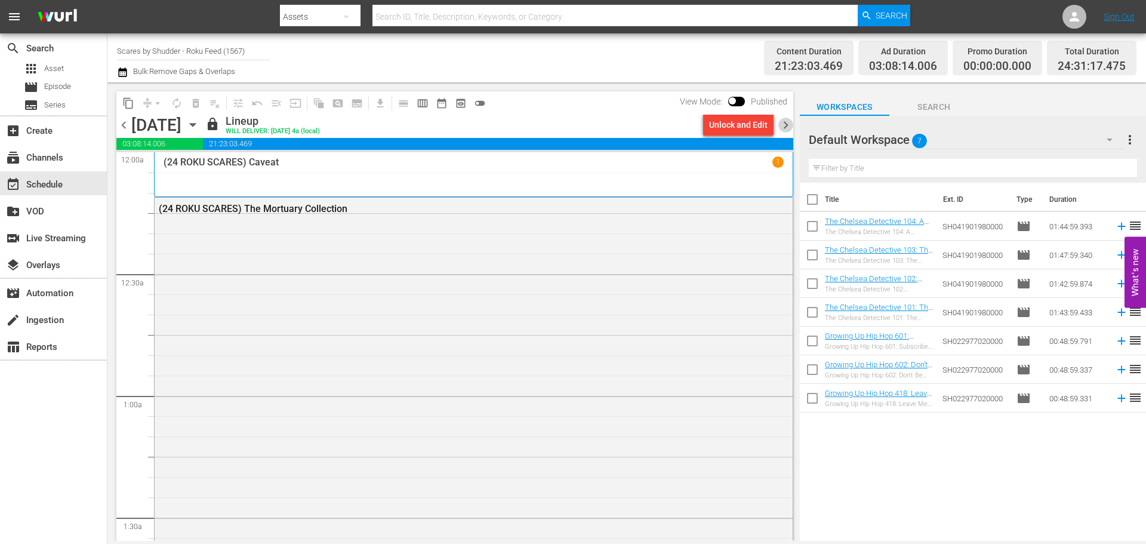
click at [787, 119] on span "chevron_right" at bounding box center [785, 125] width 15 height 15
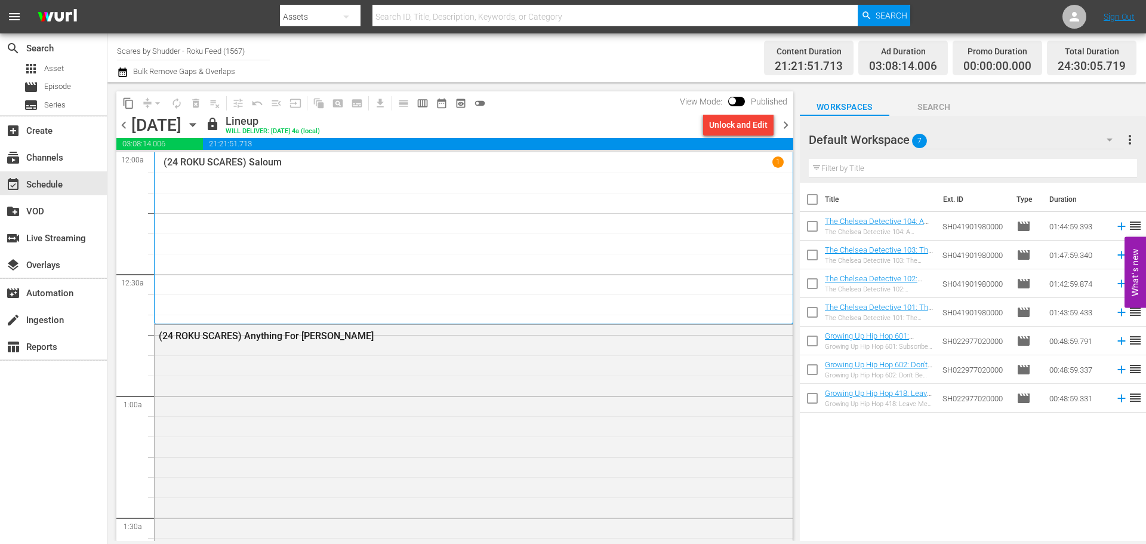
click at [787, 119] on span "chevron_right" at bounding box center [785, 125] width 15 height 15
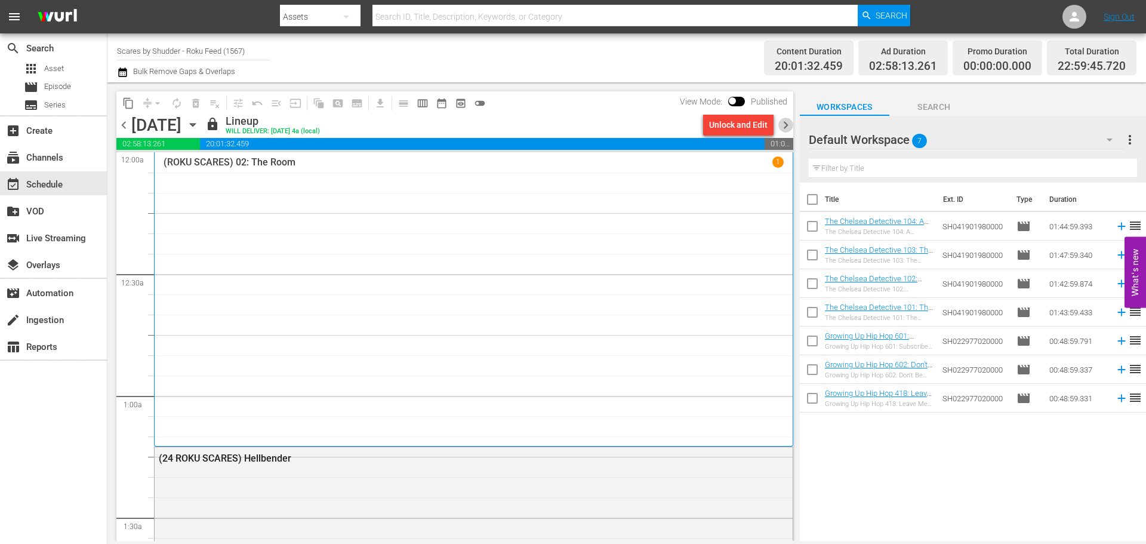
click at [787, 119] on span "chevron_right" at bounding box center [785, 125] width 15 height 15
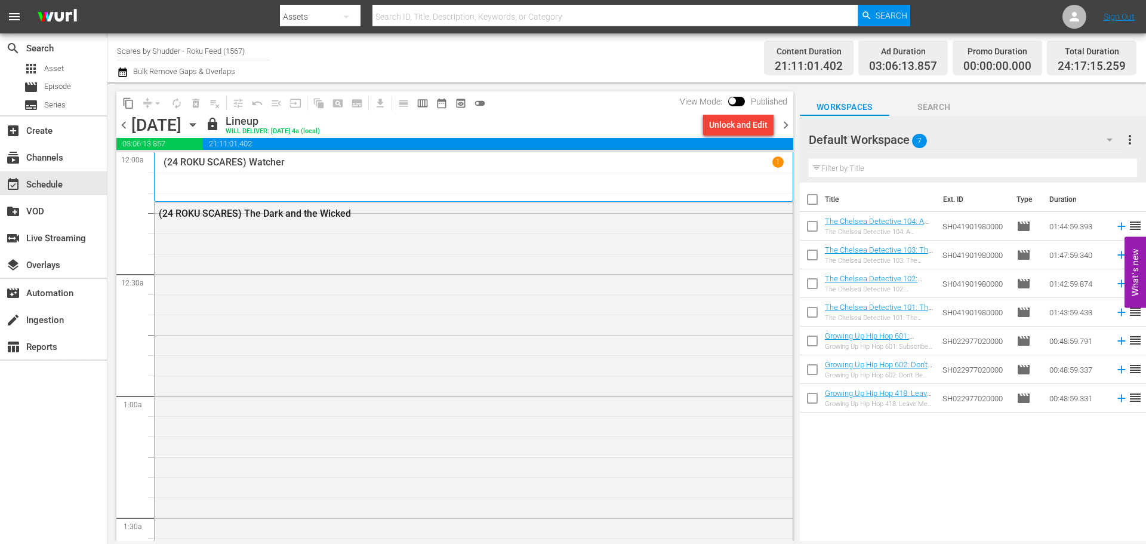
click at [787, 119] on span "chevron_right" at bounding box center [785, 125] width 15 height 15
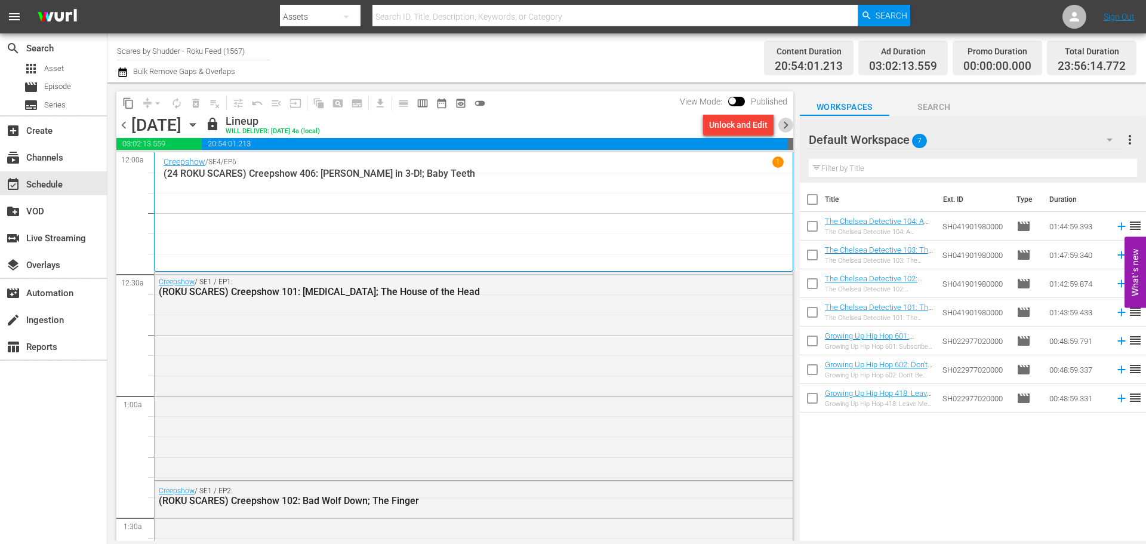
click at [787, 119] on span "chevron_right" at bounding box center [785, 125] width 15 height 15
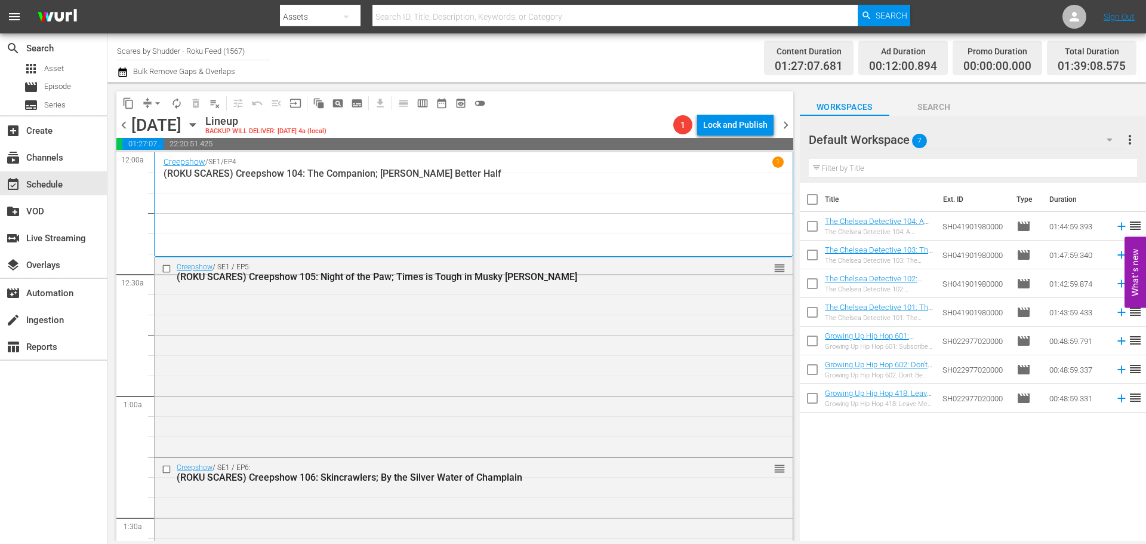
click at [786, 130] on span "chevron_right" at bounding box center [785, 125] width 15 height 15
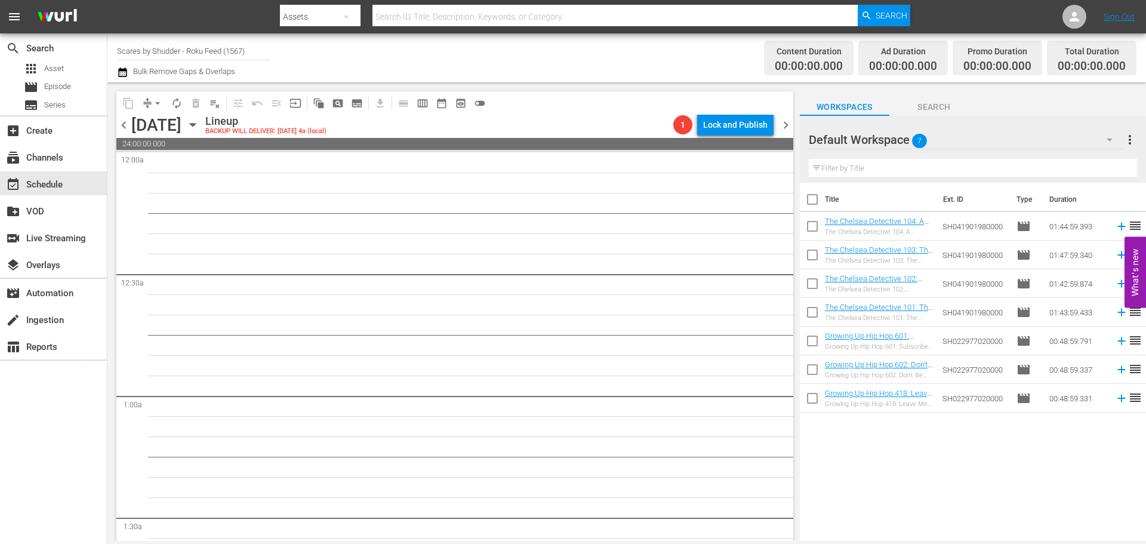
click at [199, 120] on icon "button" at bounding box center [192, 124] width 13 height 13
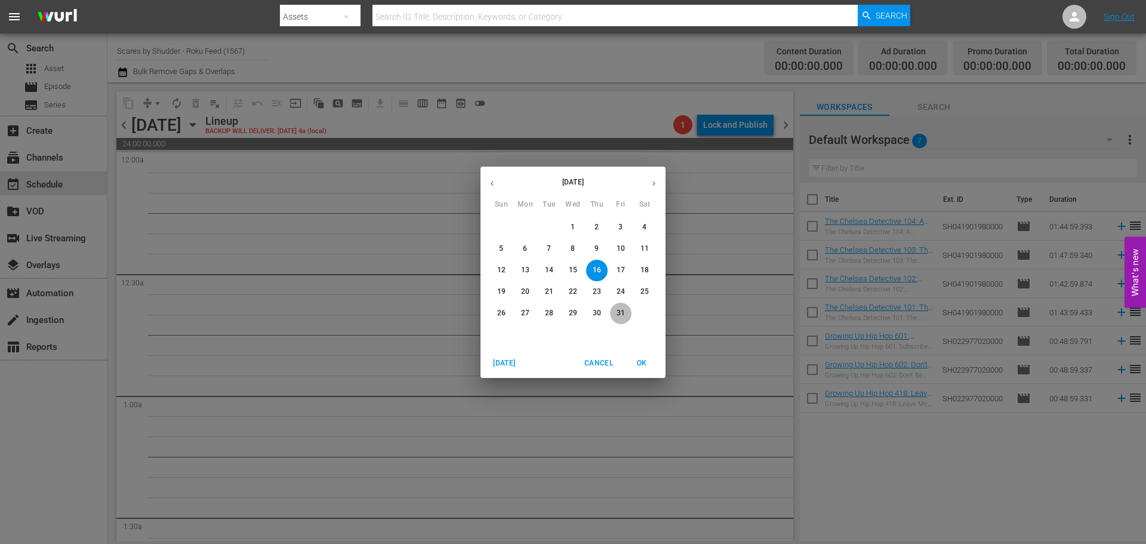
click at [614, 310] on span "31" at bounding box center [620, 313] width 21 height 10
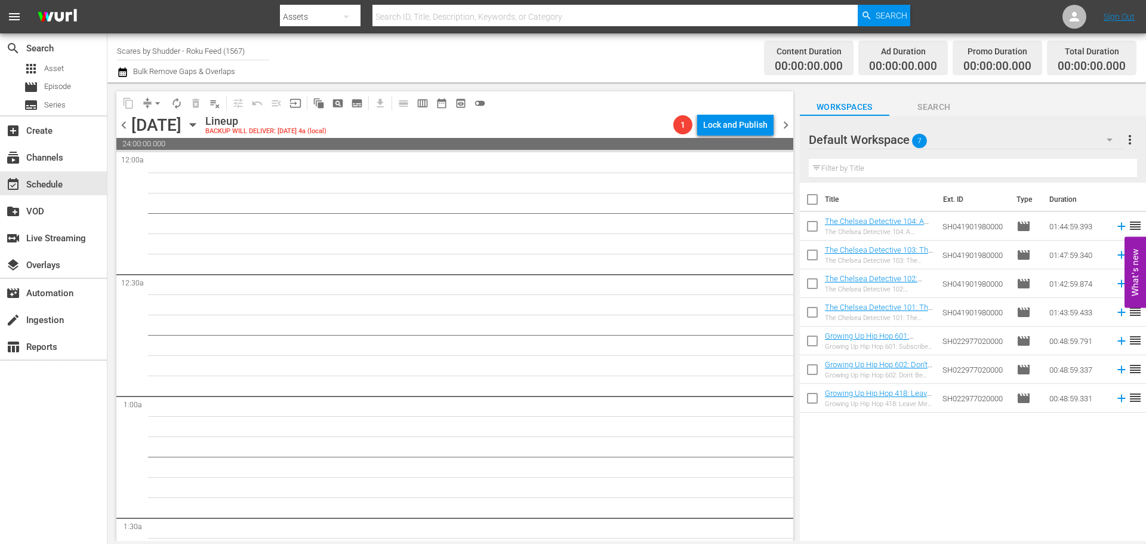
click at [199, 121] on icon "button" at bounding box center [192, 124] width 13 height 13
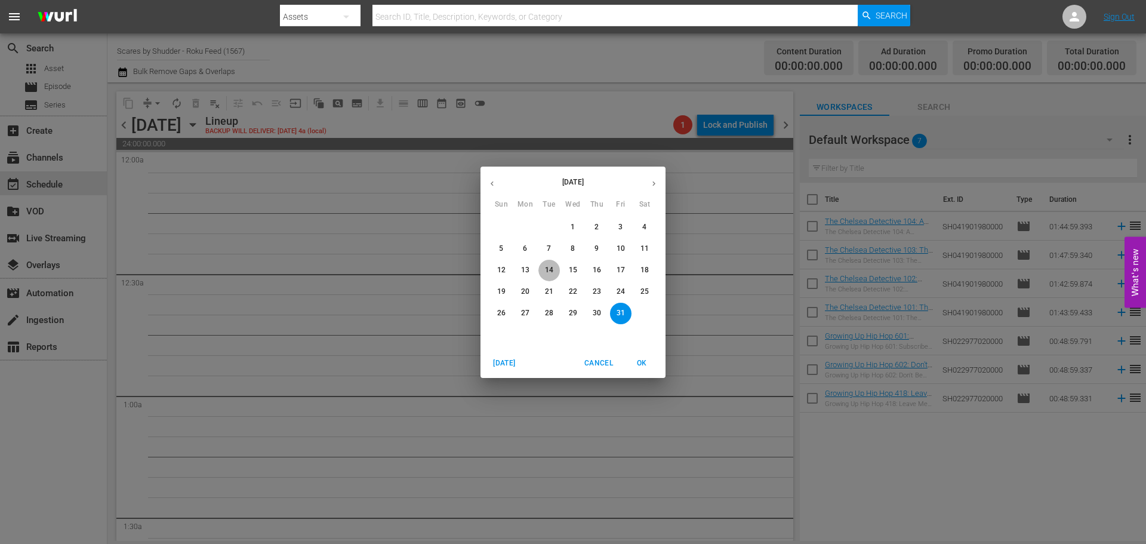
click at [550, 268] on p "14" at bounding box center [549, 270] width 8 height 10
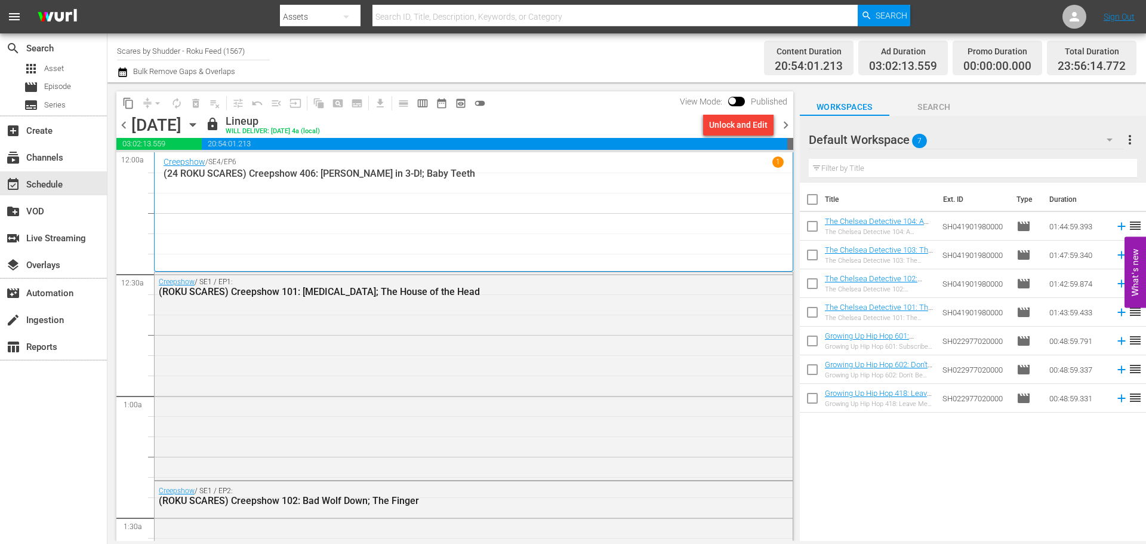
click at [784, 124] on span "chevron_right" at bounding box center [785, 125] width 15 height 15
